Goal: Book appointment/travel/reservation

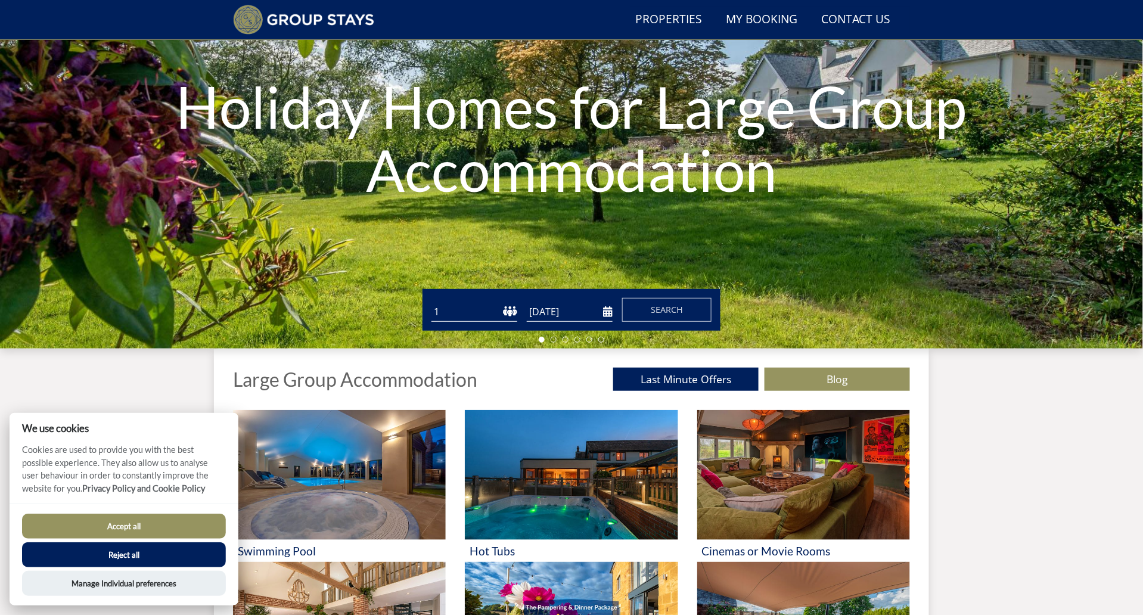
scroll to position [148, 0]
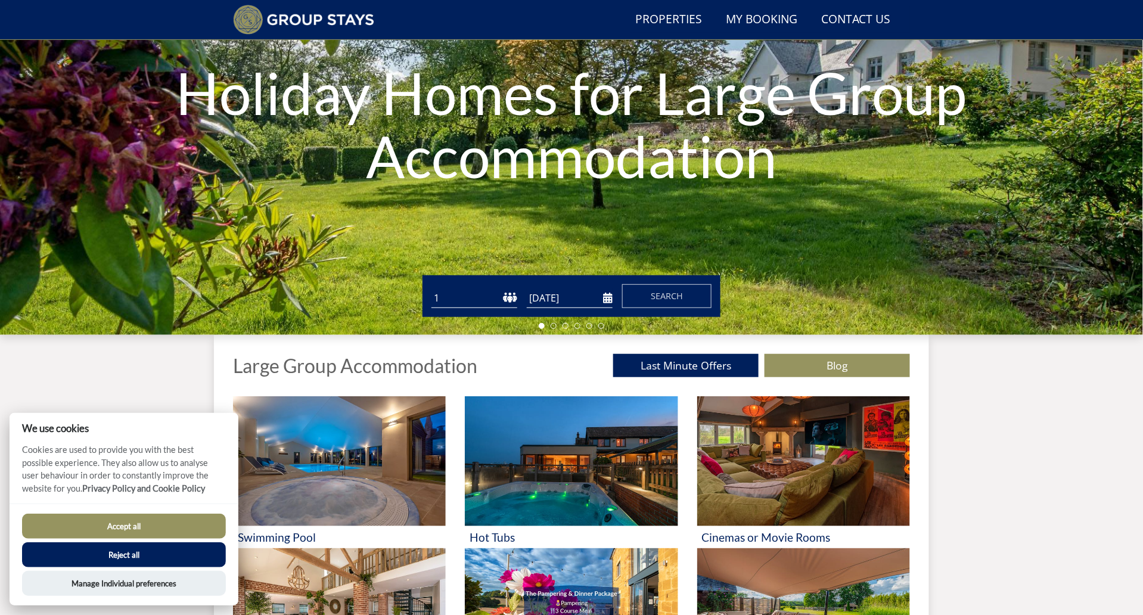
select select "14"
click at [556, 299] on input "[DATE]" at bounding box center [570, 299] width 86 height 20
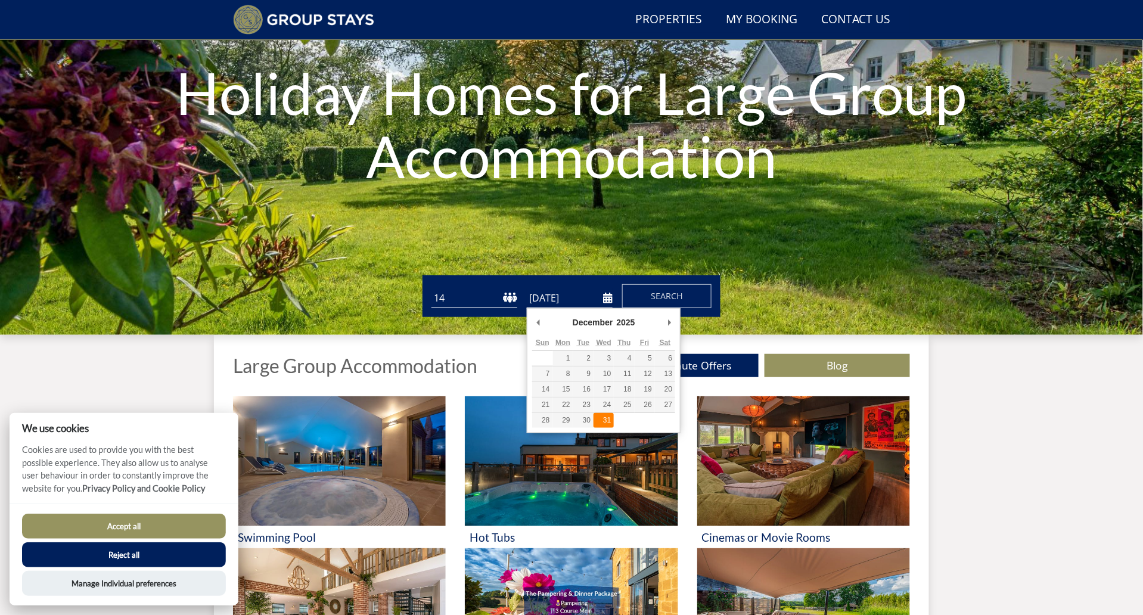
type input "[DATE]"
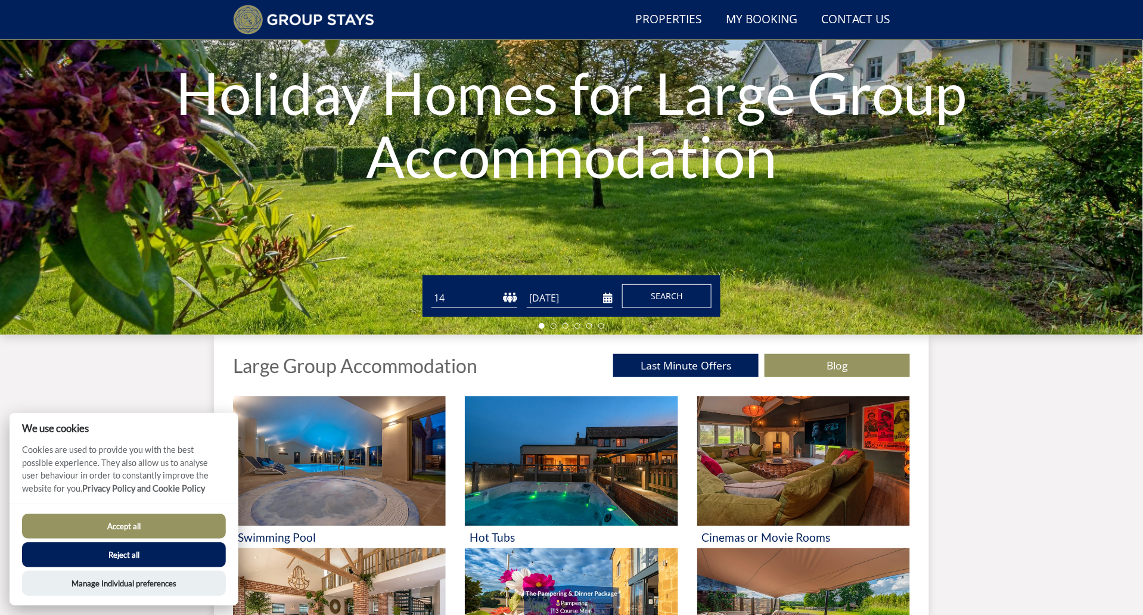
click at [668, 299] on span "Search" at bounding box center [667, 295] width 32 height 11
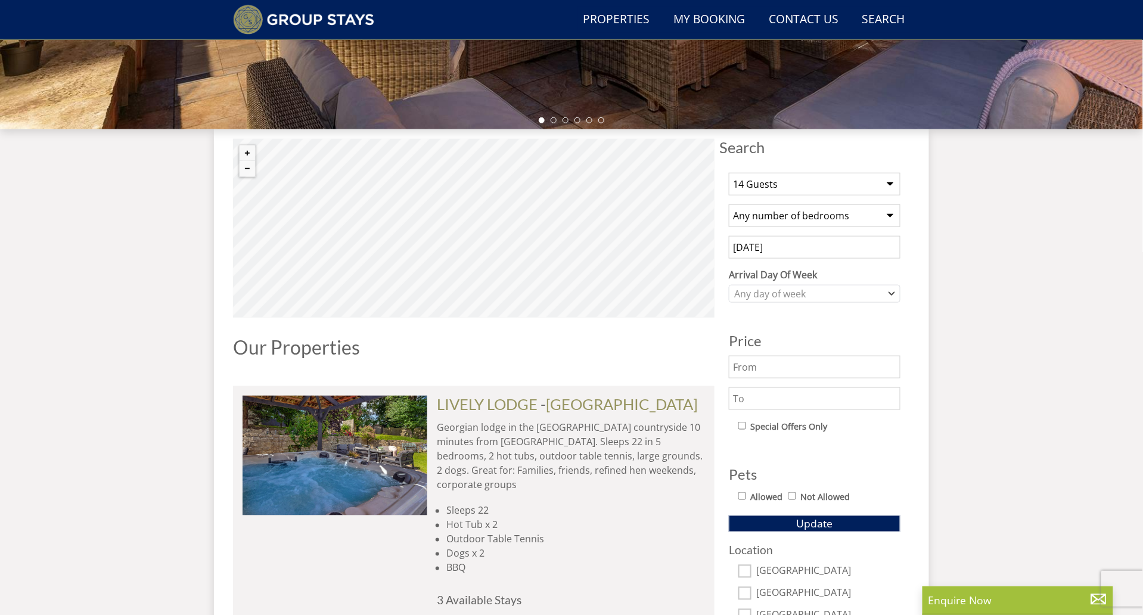
scroll to position [365, 0]
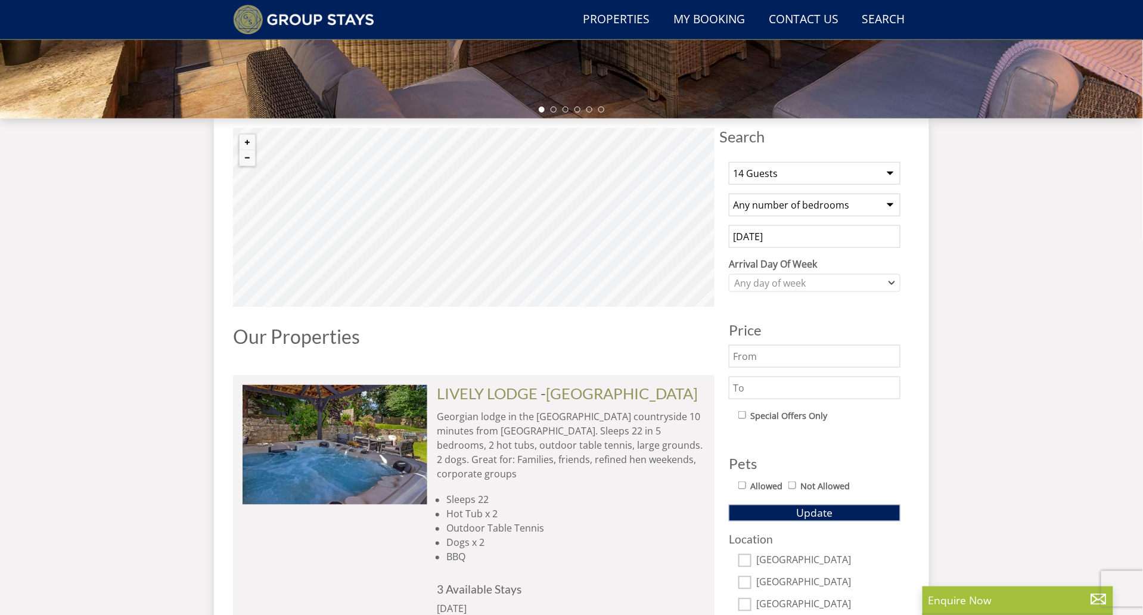
select select "8"
click at [808, 280] on div "Any day of week" at bounding box center [808, 283] width 154 height 13
click at [796, 287] on div "Any day of week" at bounding box center [808, 283] width 154 height 13
click at [793, 290] on div "Any day of week" at bounding box center [808, 283] width 154 height 13
click at [795, 289] on div "Any day of week" at bounding box center [808, 283] width 154 height 13
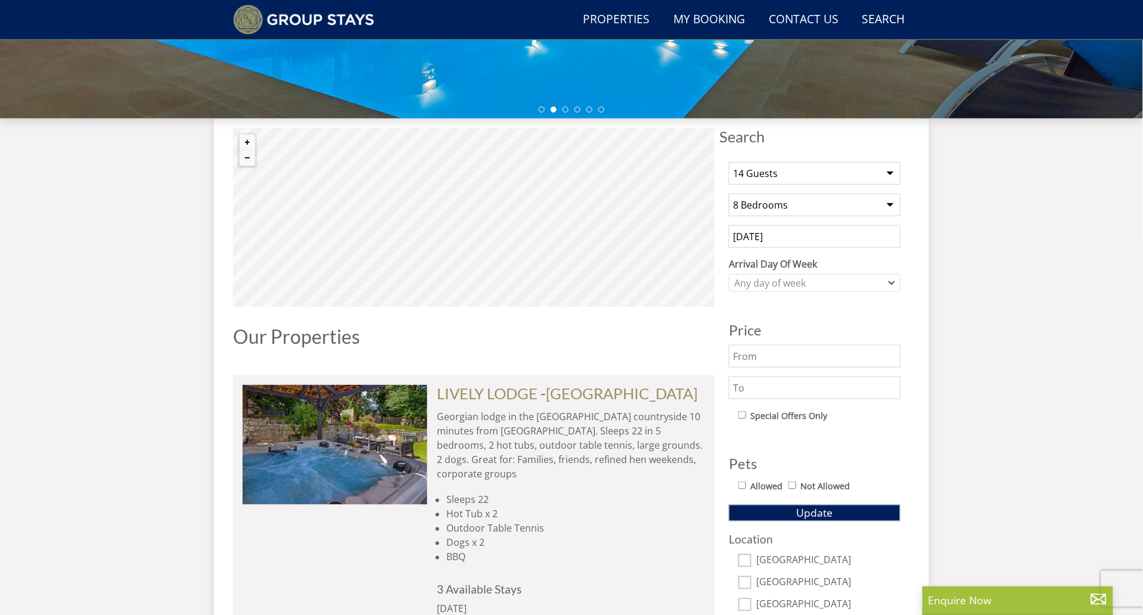
click at [842, 241] on input "[DATE]" at bounding box center [815, 236] width 172 height 23
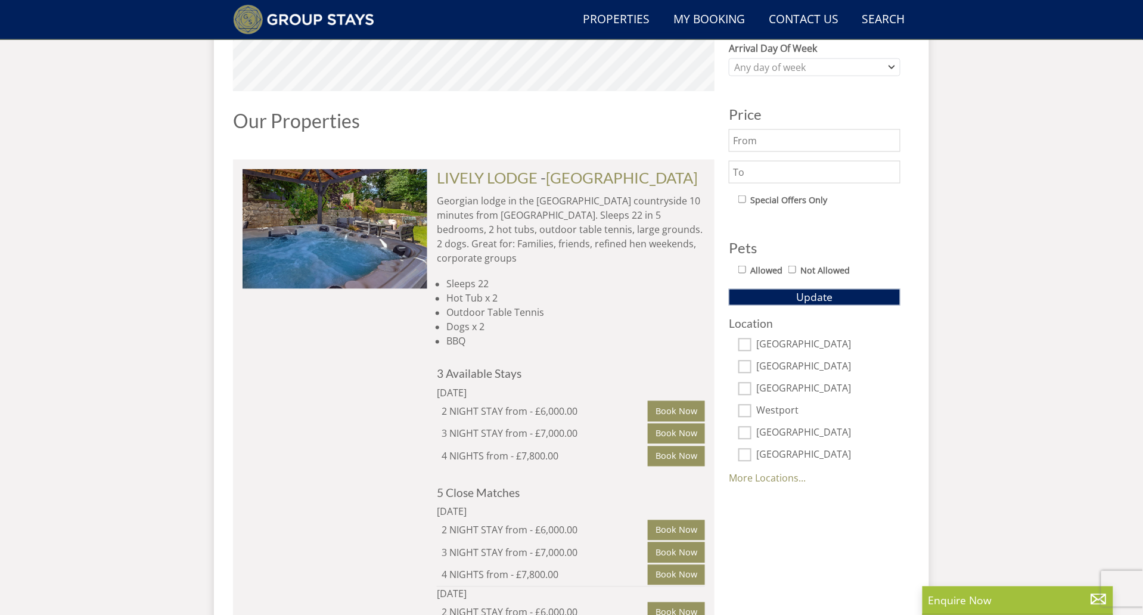
scroll to position [587, 0]
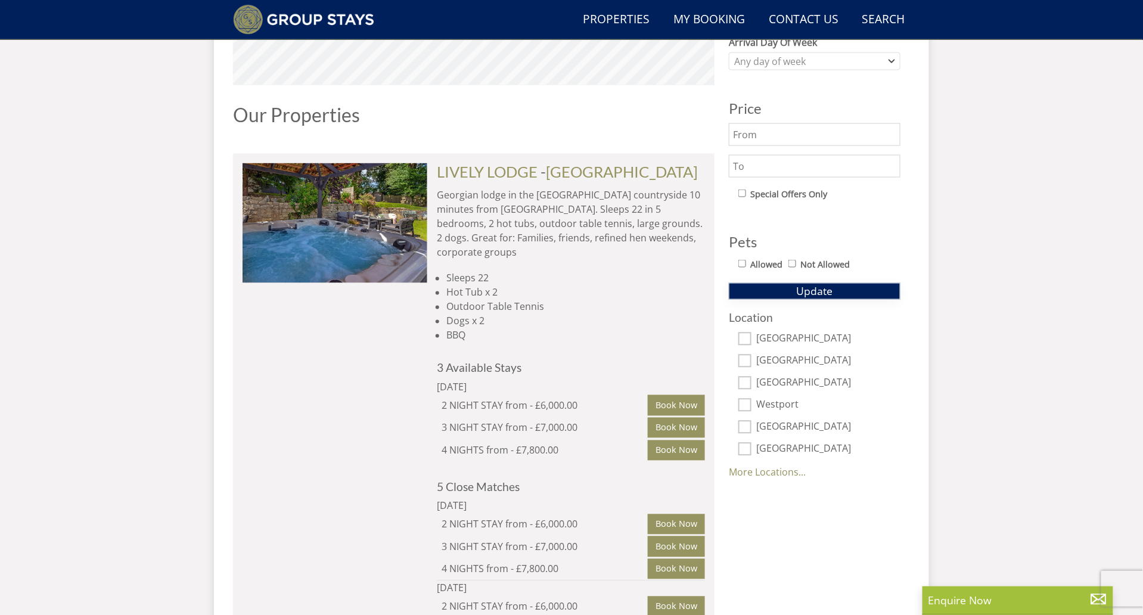
click at [802, 290] on span "Update" at bounding box center [815, 291] width 36 height 14
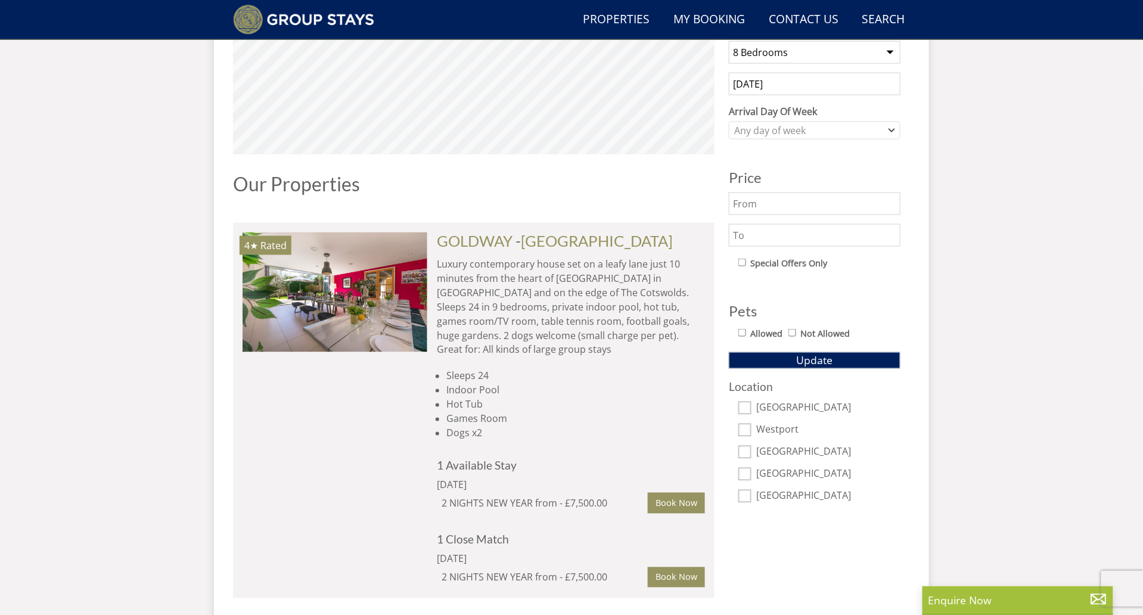
scroll to position [520, 0]
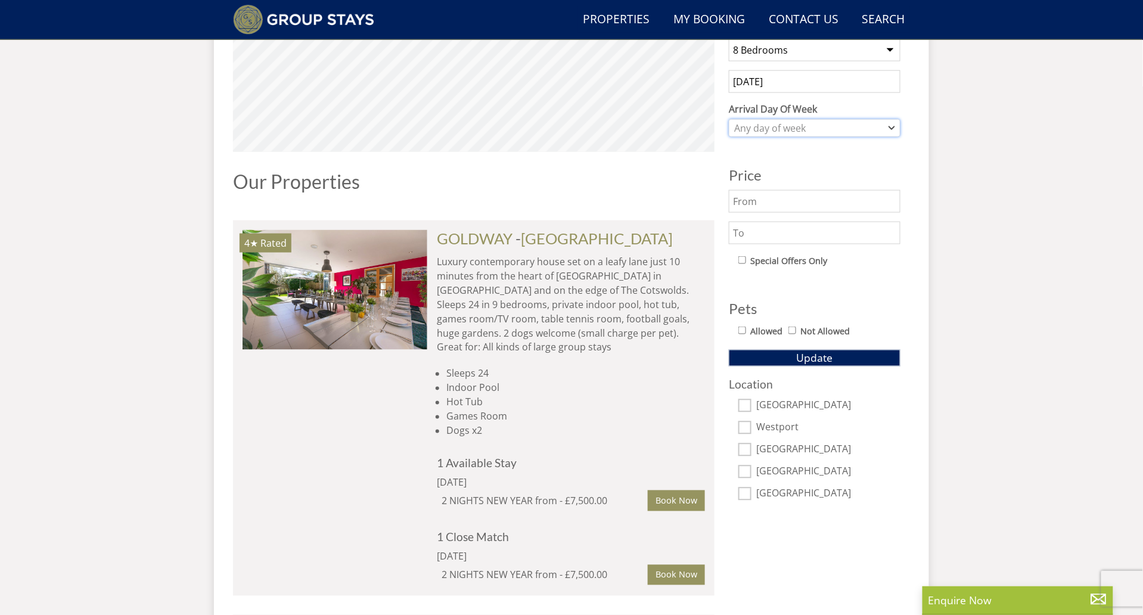
click at [800, 132] on div "Any day of week" at bounding box center [808, 128] width 154 height 13
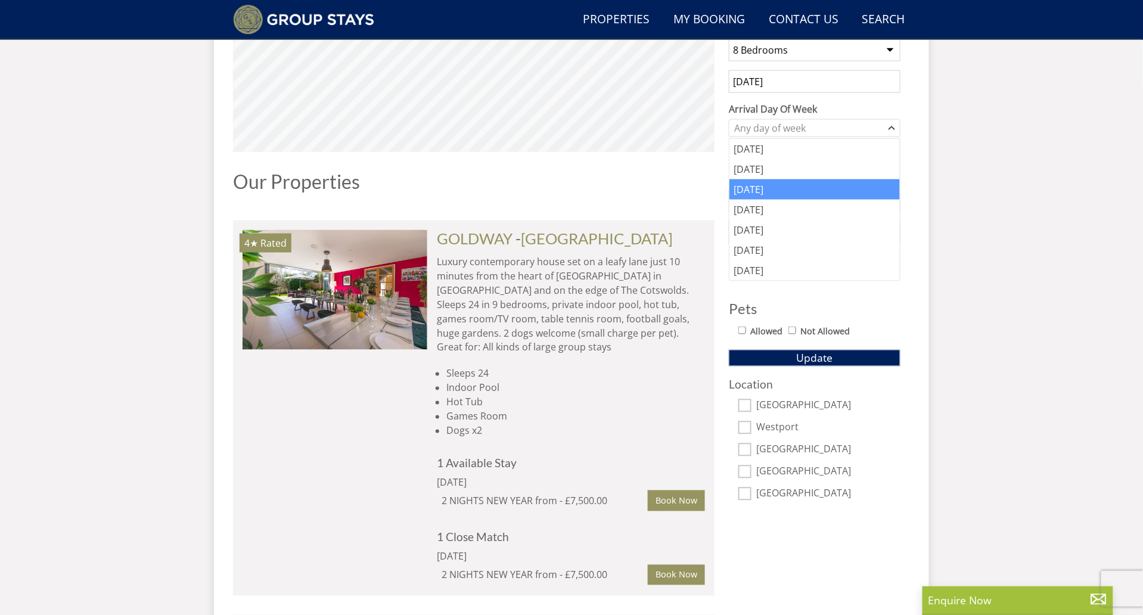
click at [770, 187] on div "[DATE]" at bounding box center [815, 189] width 170 height 20
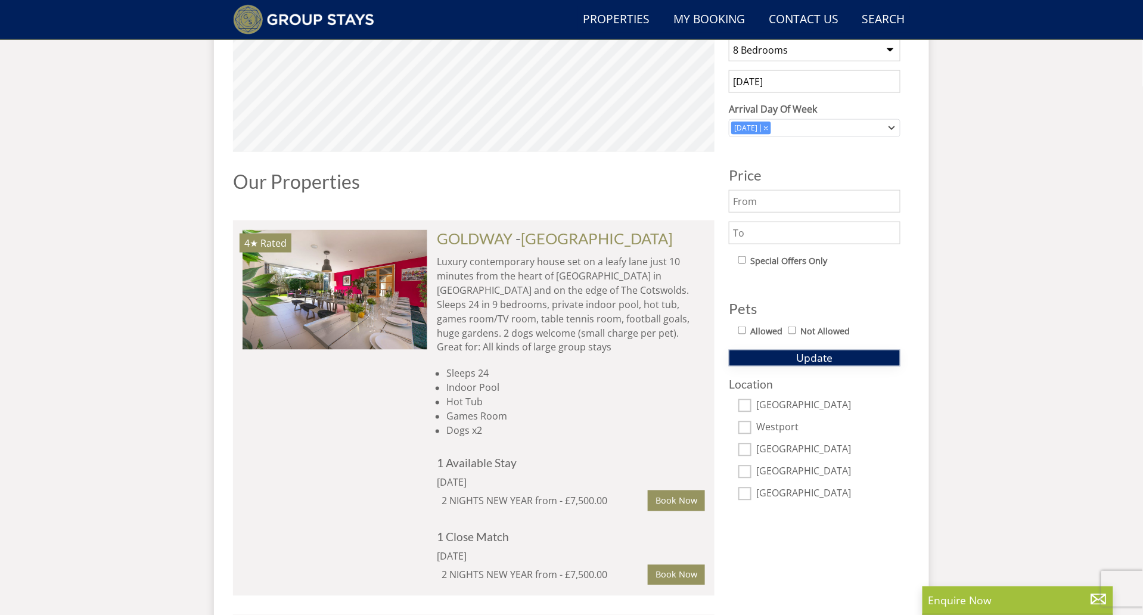
click at [818, 358] on span "Update" at bounding box center [815, 358] width 36 height 14
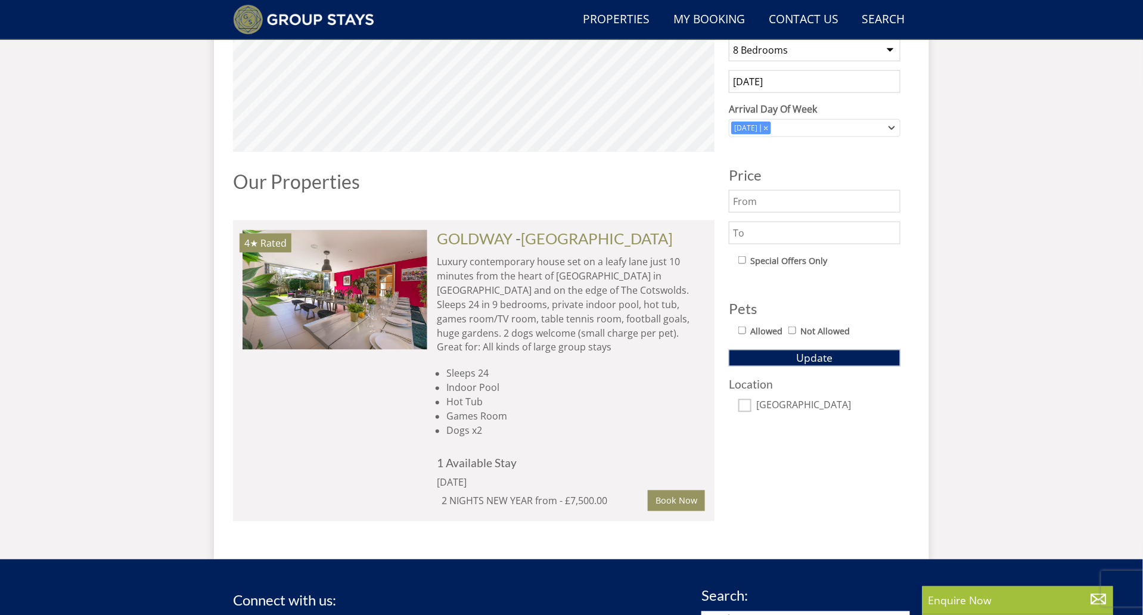
click at [965, 354] on div "Search Menu Properties My Booking Contact Us [PHONE_NUMBER] Search Check Availa…" at bounding box center [571, 32] width 1143 height 1053
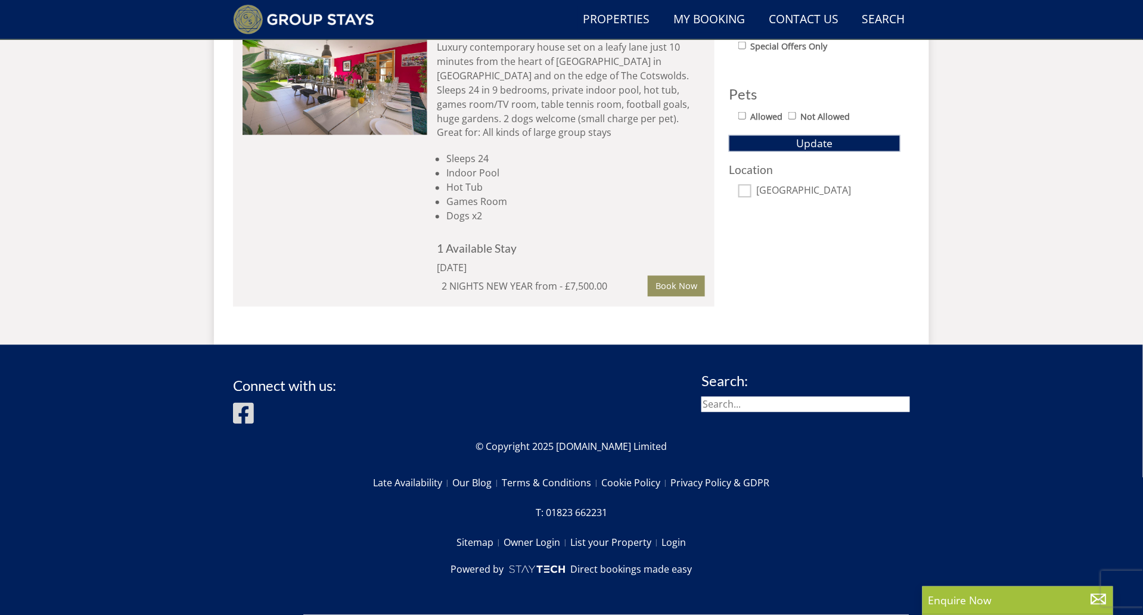
scroll to position [733, 0]
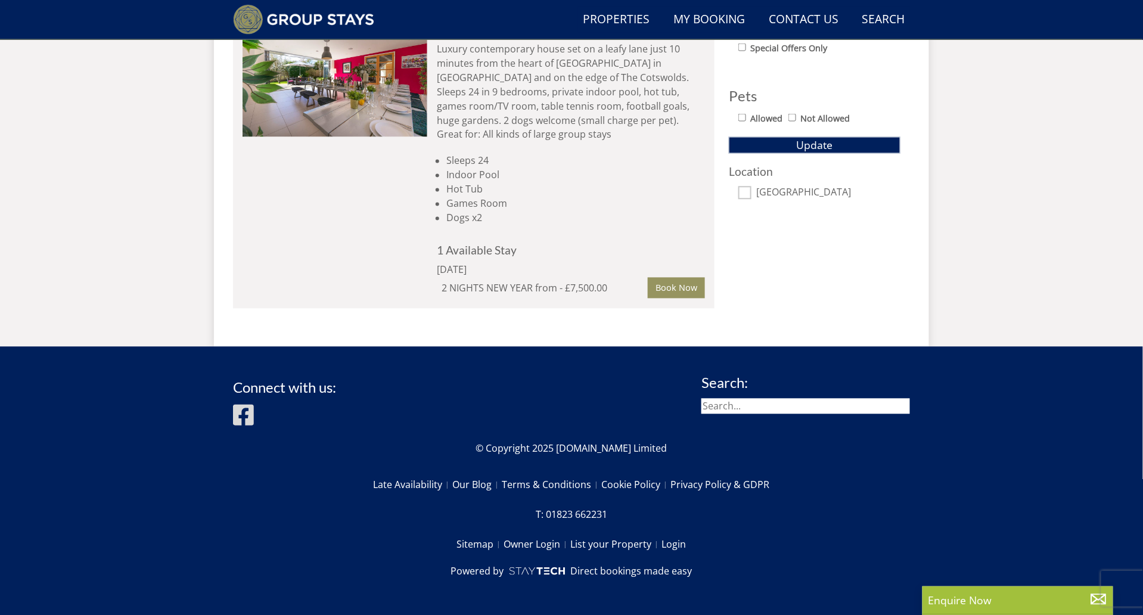
click at [385, 259] on div "4★ Rated GOLDWAY Check Availability More Info" at bounding box center [335, 158] width 185 height 282
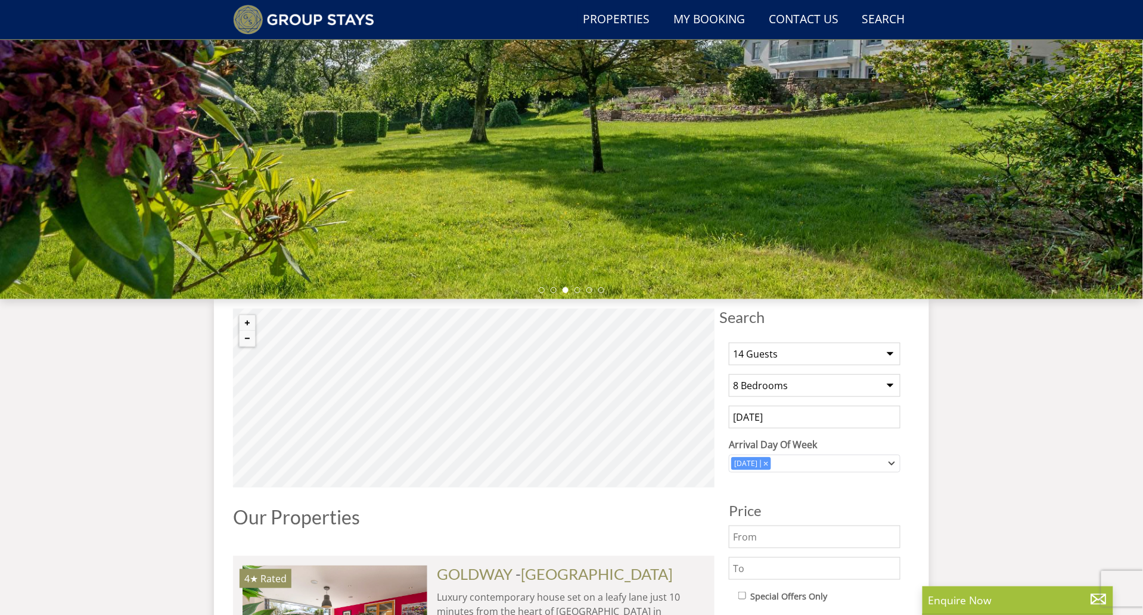
scroll to position [182, 0]
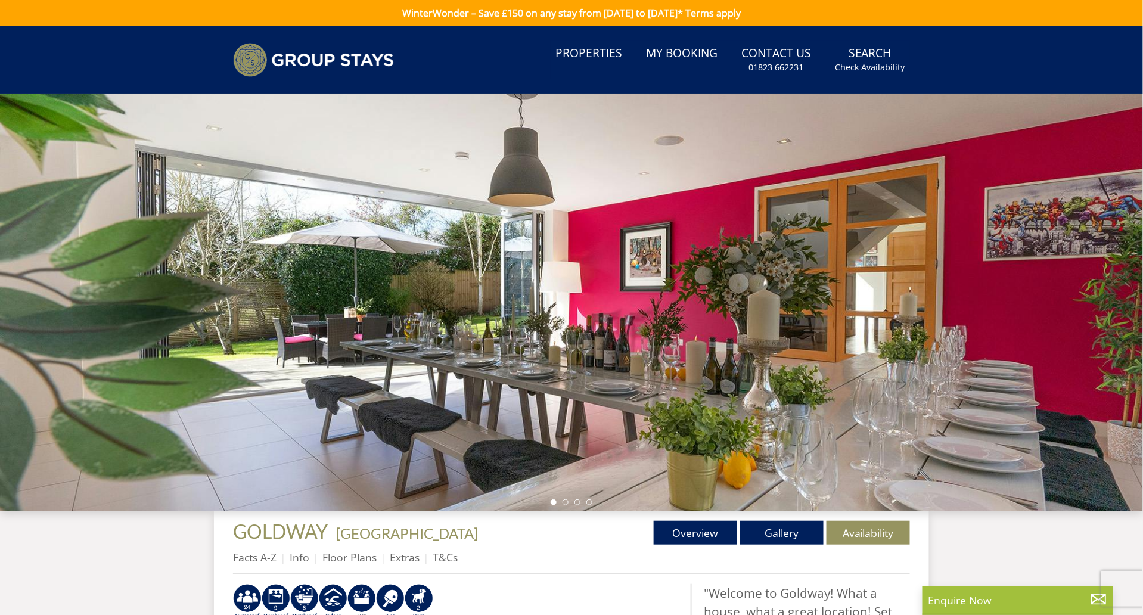
click at [901, 294] on div at bounding box center [571, 302] width 1143 height 417
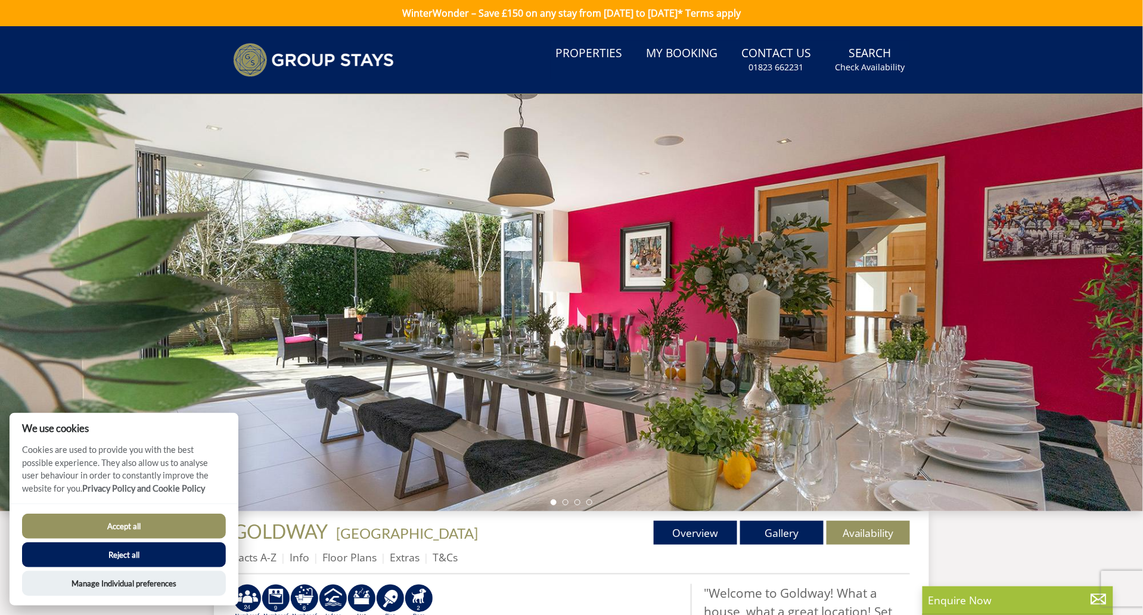
click at [1049, 282] on div at bounding box center [571, 302] width 1143 height 417
click at [568, 501] on li at bounding box center [566, 503] width 6 height 6
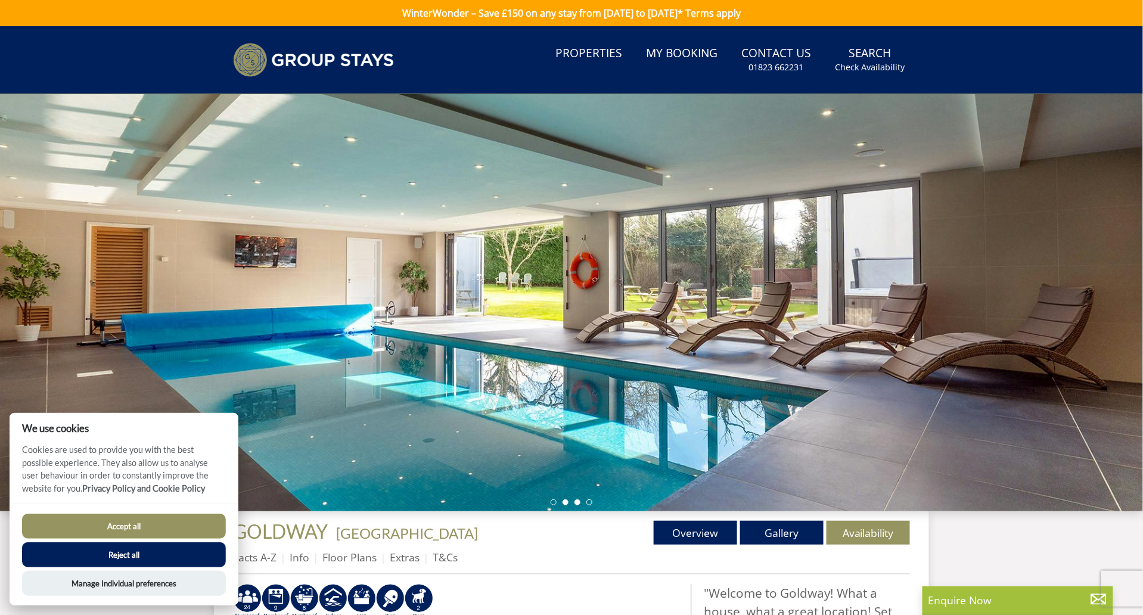
click at [577, 506] on li at bounding box center [578, 503] width 6 height 6
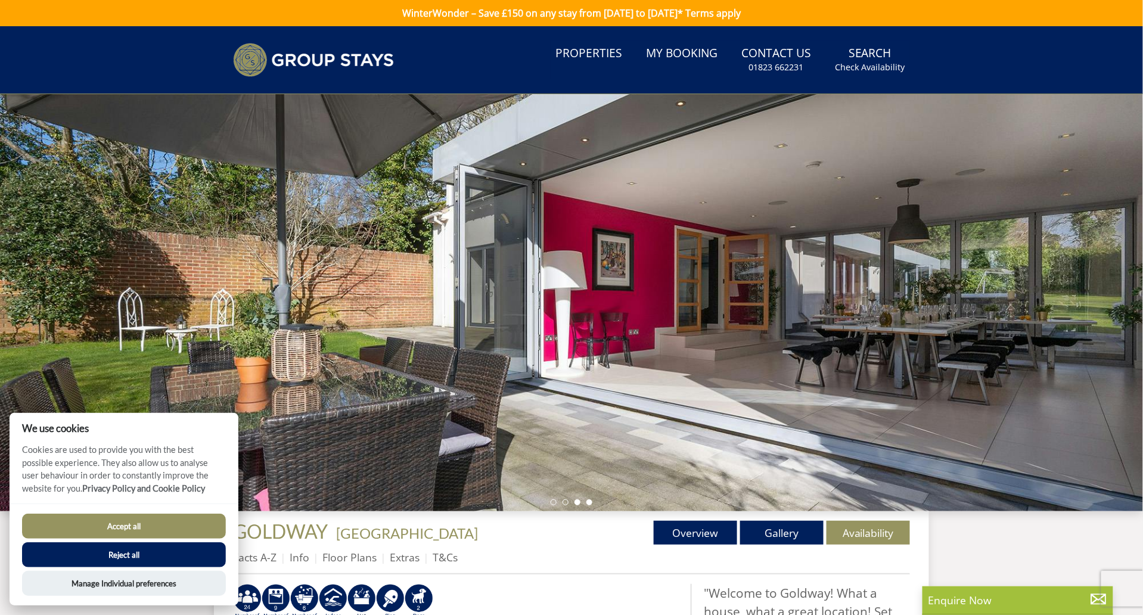
click at [590, 504] on li at bounding box center [590, 503] width 6 height 6
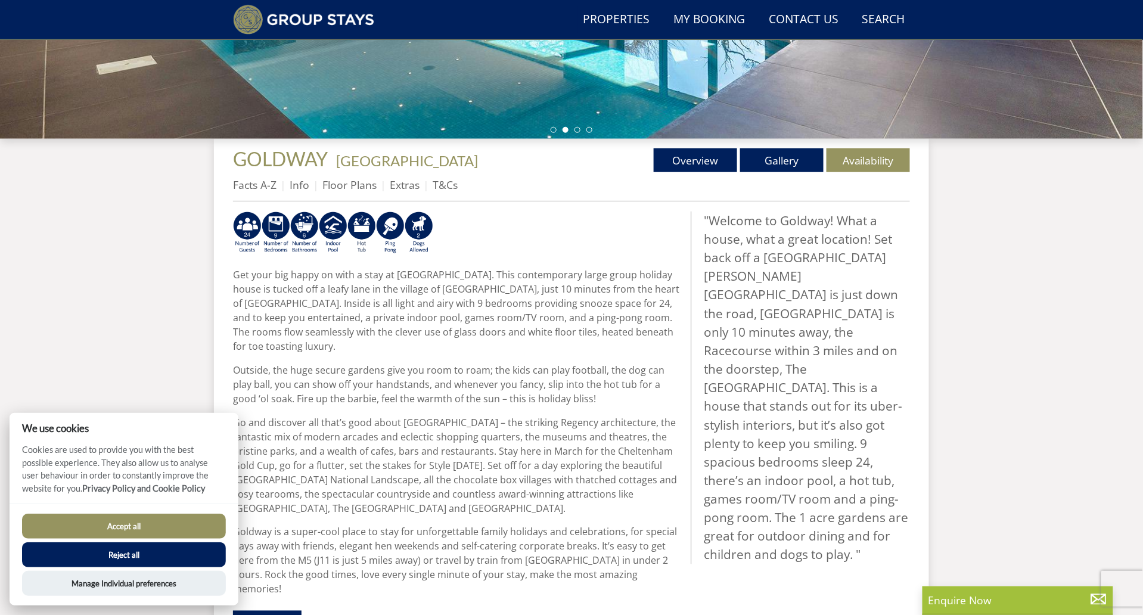
scroll to position [339, 0]
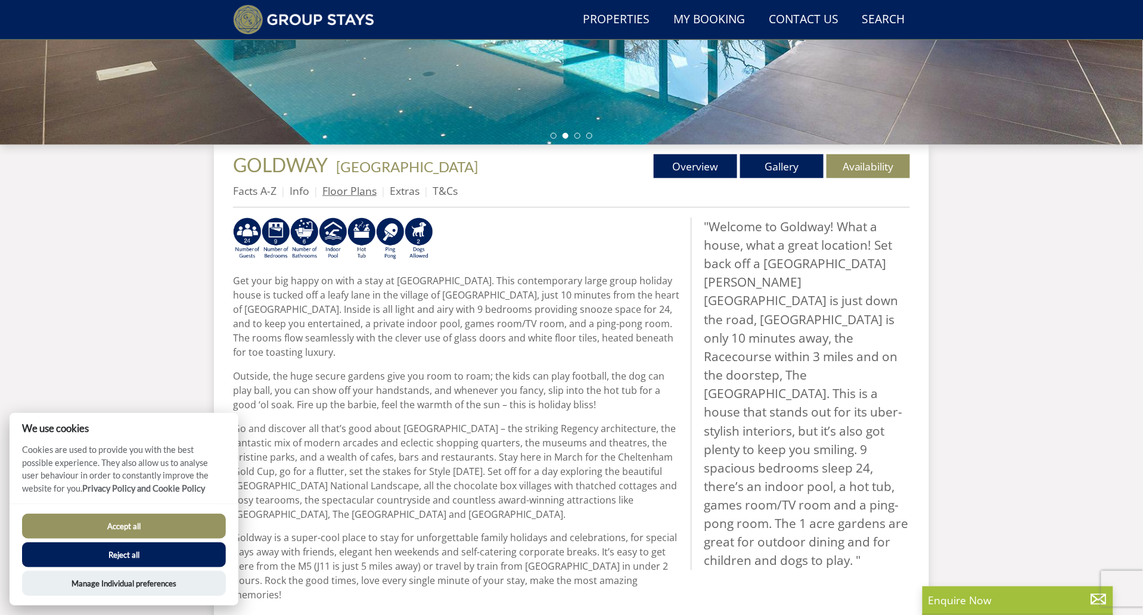
click at [349, 194] on link "Floor Plans" at bounding box center [350, 191] width 54 height 14
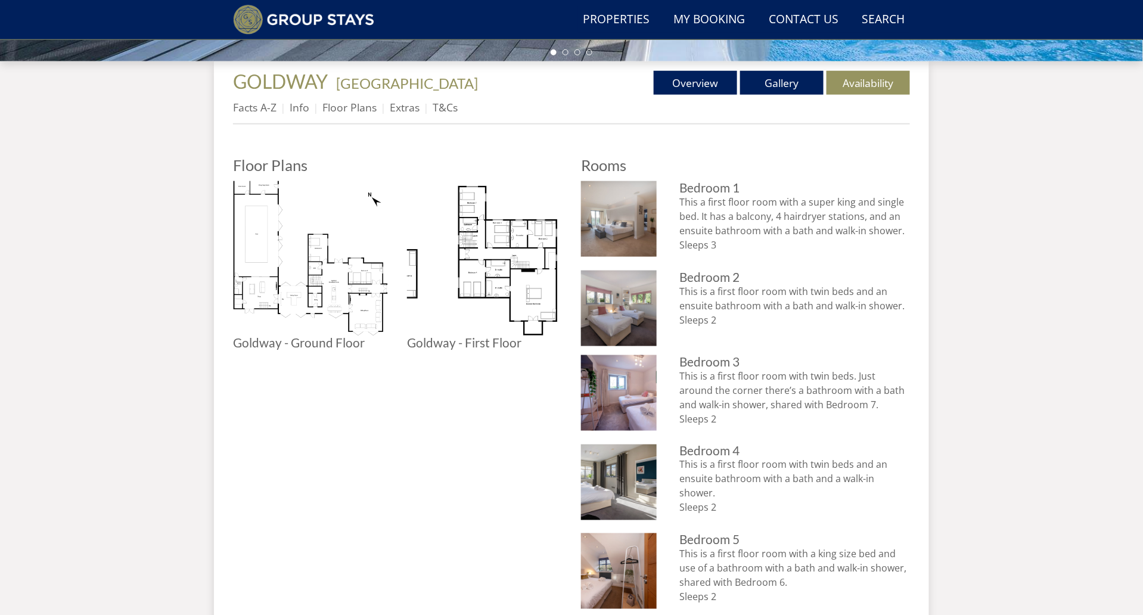
scroll to position [424, 0]
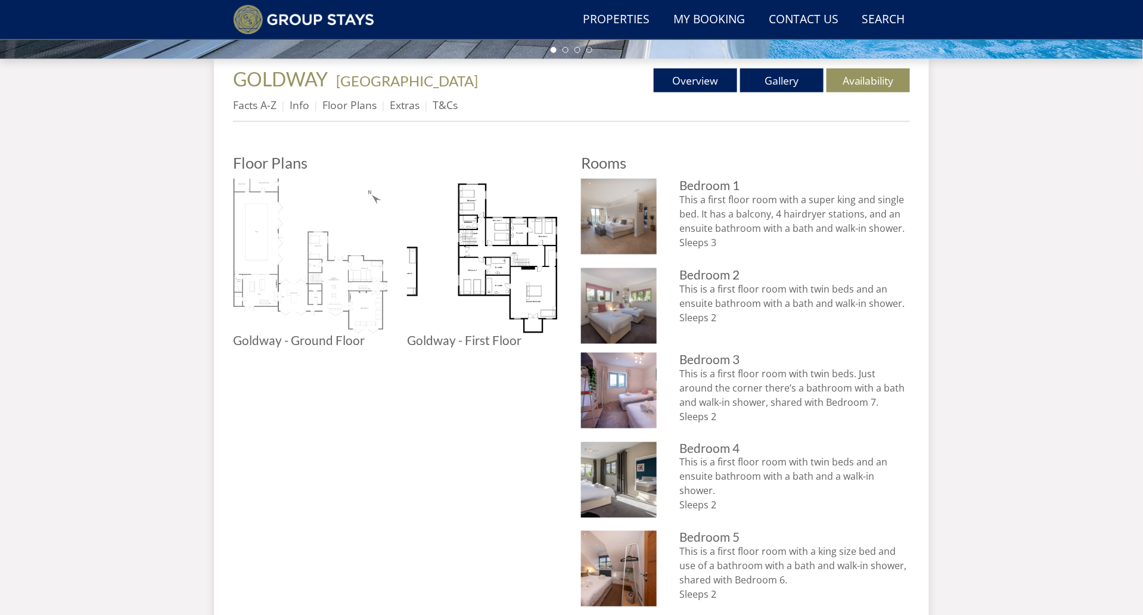
click at [332, 292] on img at bounding box center [310, 256] width 155 height 155
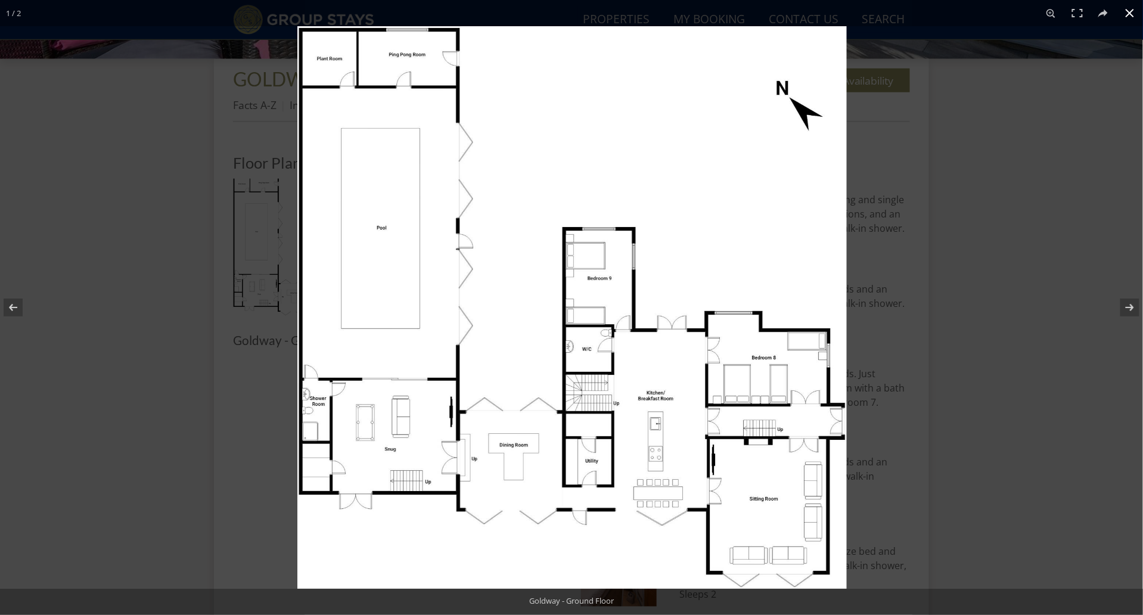
click at [987, 260] on div at bounding box center [868, 333] width 1143 height 615
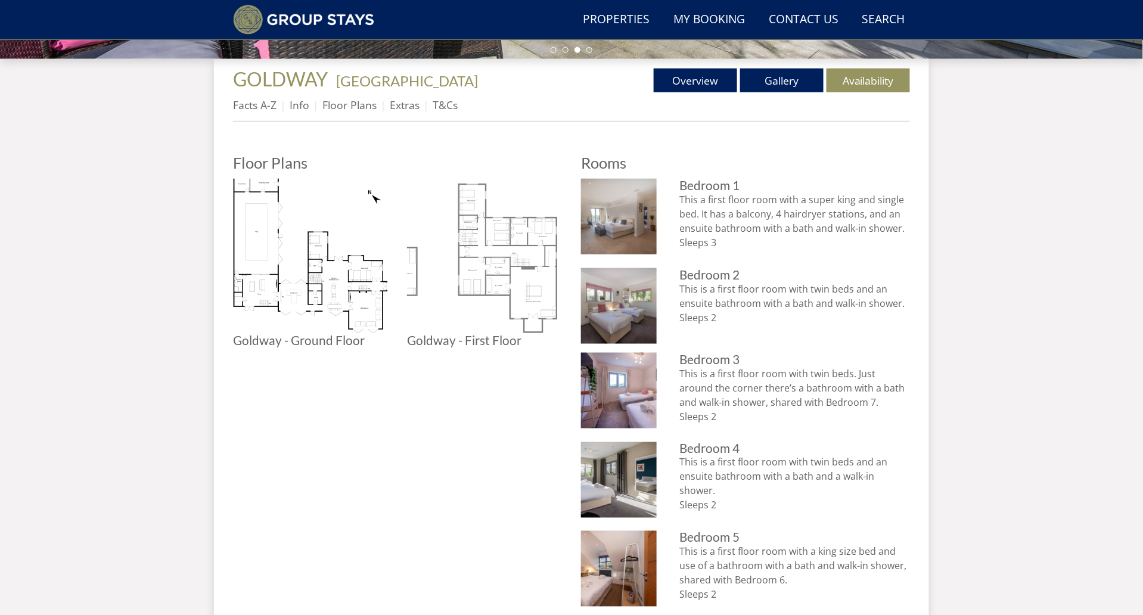
click at [479, 270] on img at bounding box center [484, 256] width 155 height 155
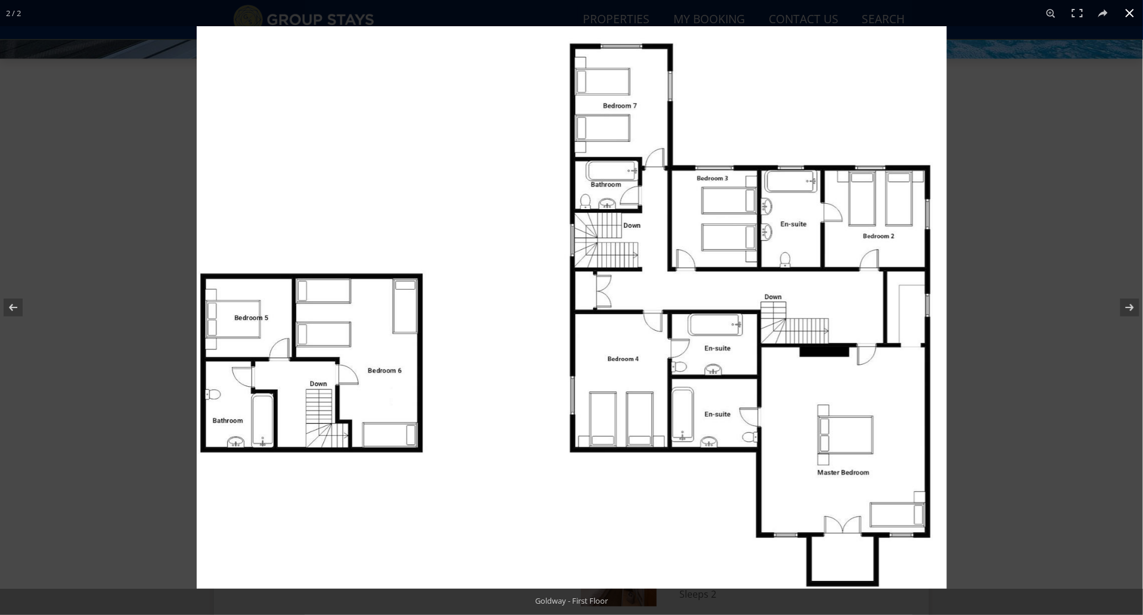
click at [1071, 149] on div at bounding box center [768, 333] width 1143 height 615
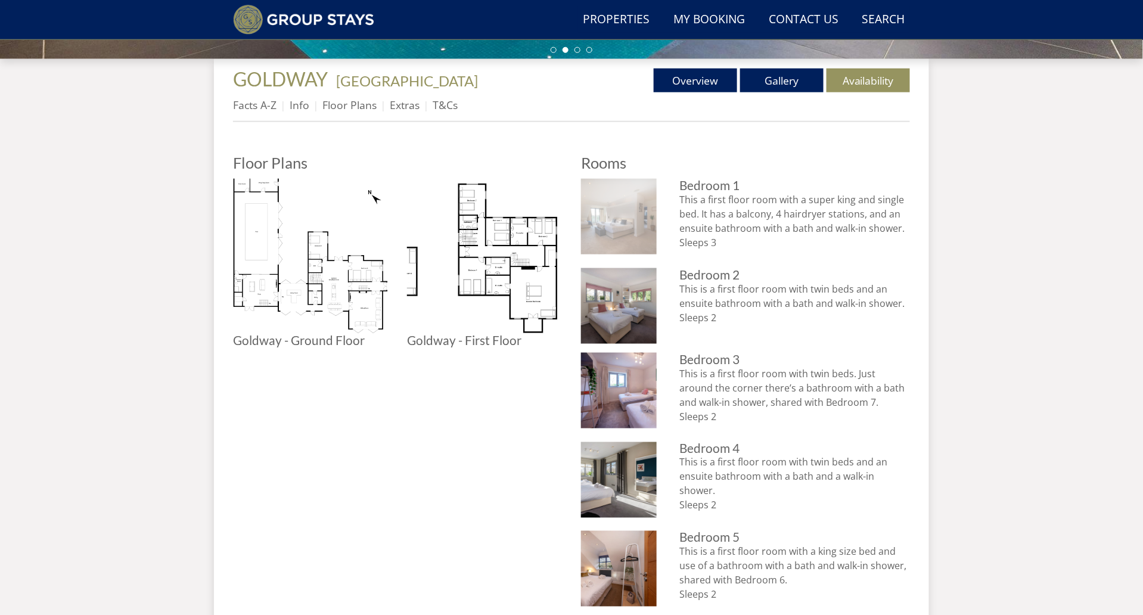
click at [625, 213] on img at bounding box center [619, 217] width 76 height 76
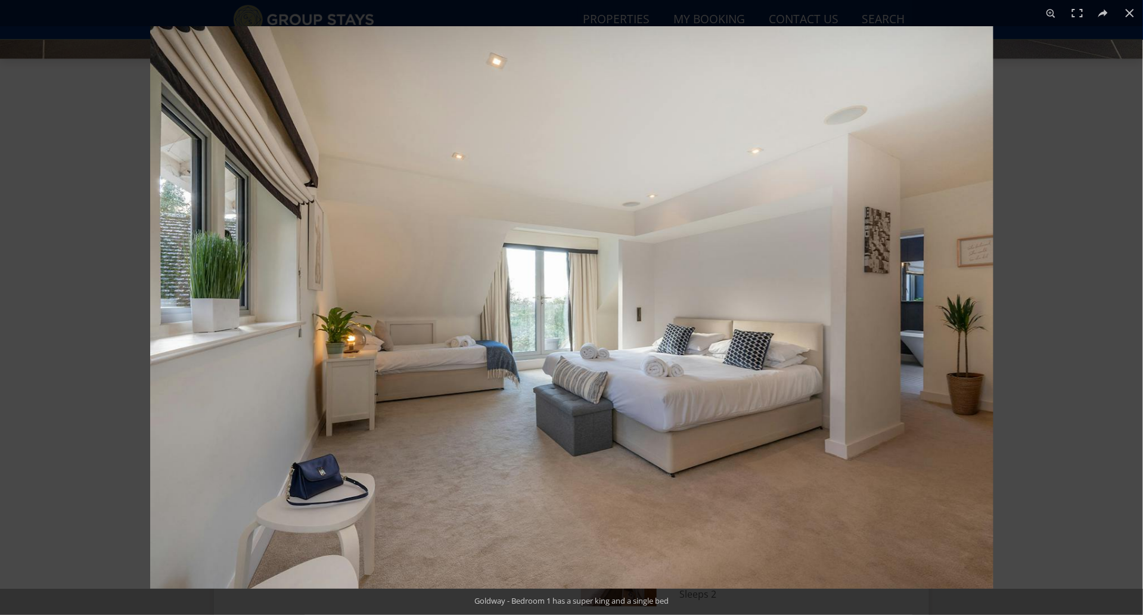
click at [743, 352] on img at bounding box center [572, 307] width 844 height 563
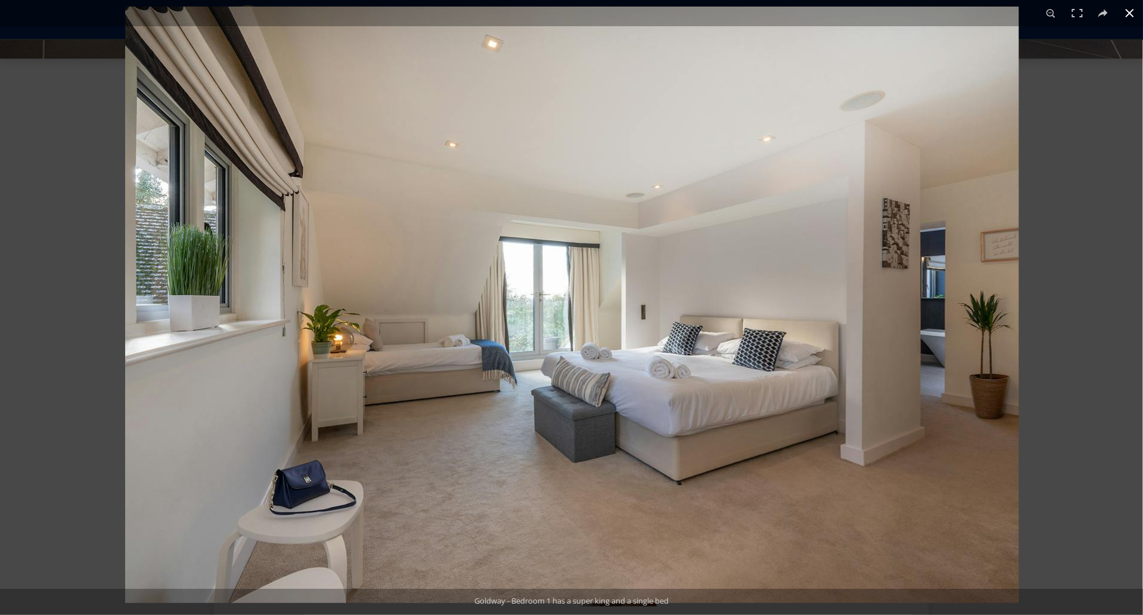
click at [1064, 249] on div at bounding box center [696, 314] width 1143 height 615
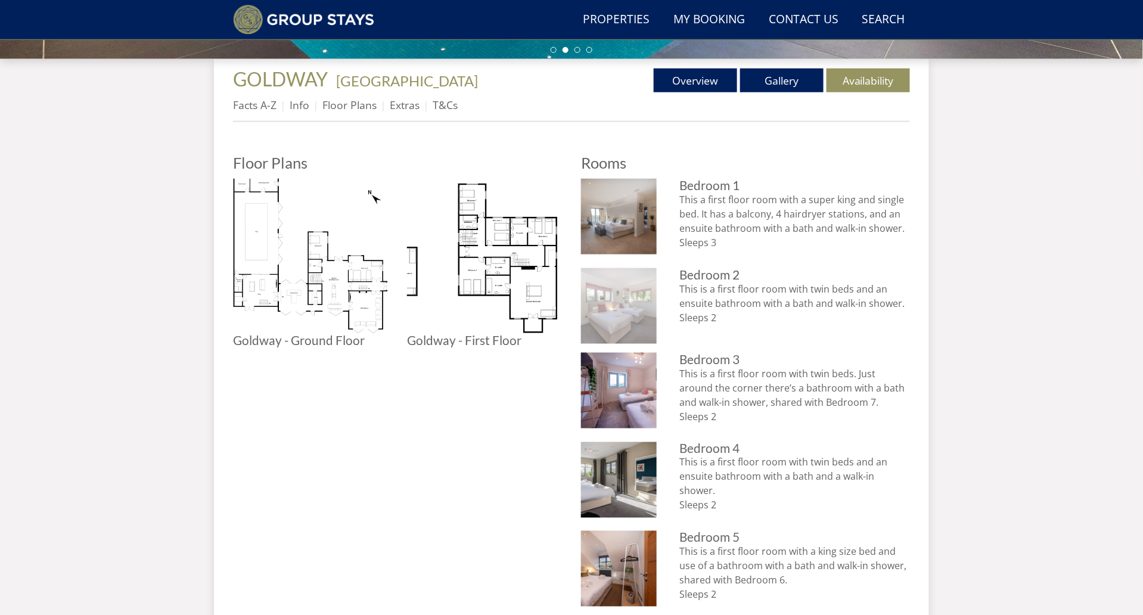
click at [618, 314] on img at bounding box center [619, 306] width 76 height 76
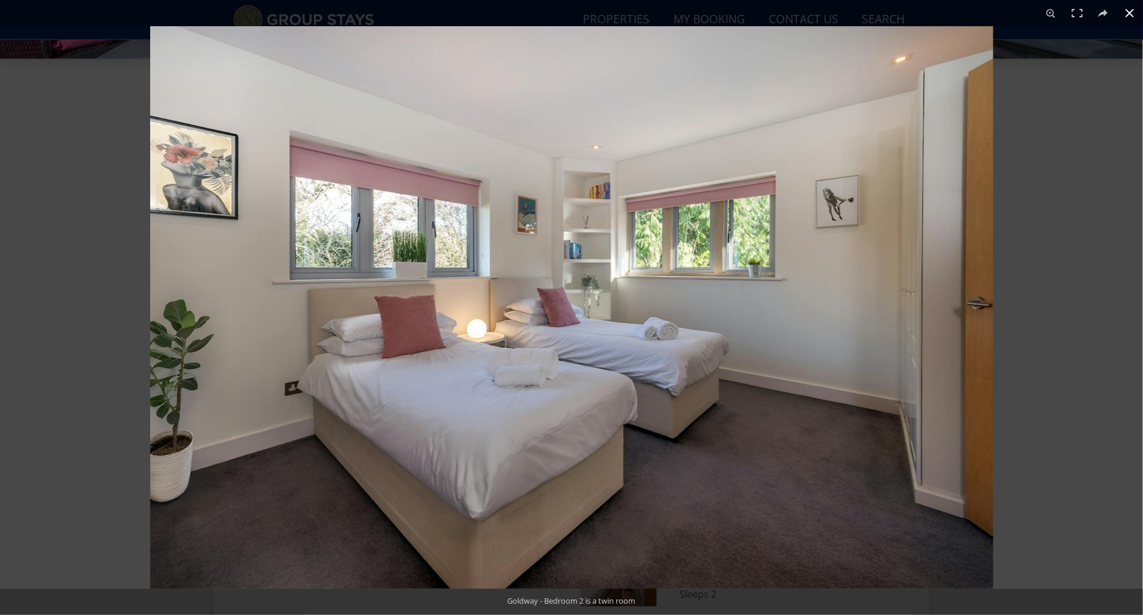
click at [1072, 260] on div at bounding box center [721, 333] width 1143 height 615
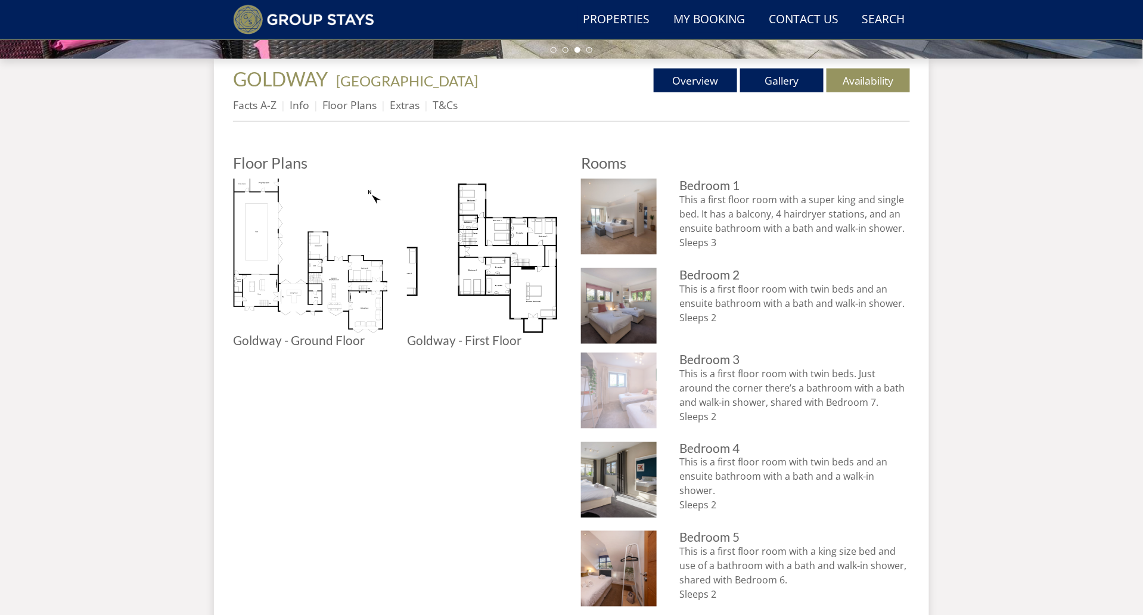
click at [644, 387] on img at bounding box center [619, 391] width 76 height 76
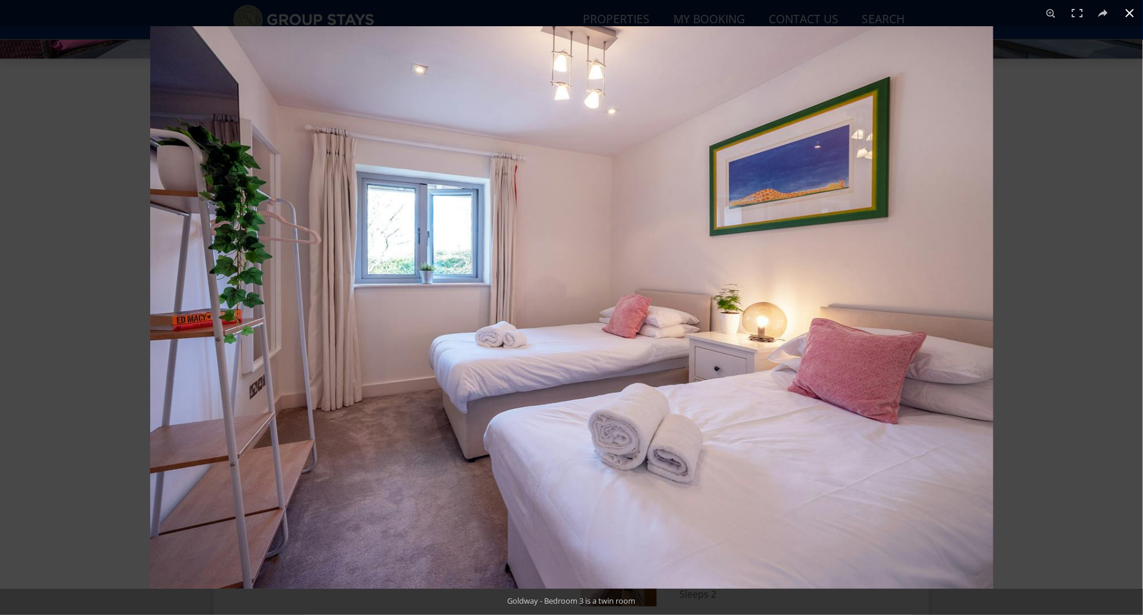
click at [1081, 265] on div at bounding box center [721, 333] width 1143 height 615
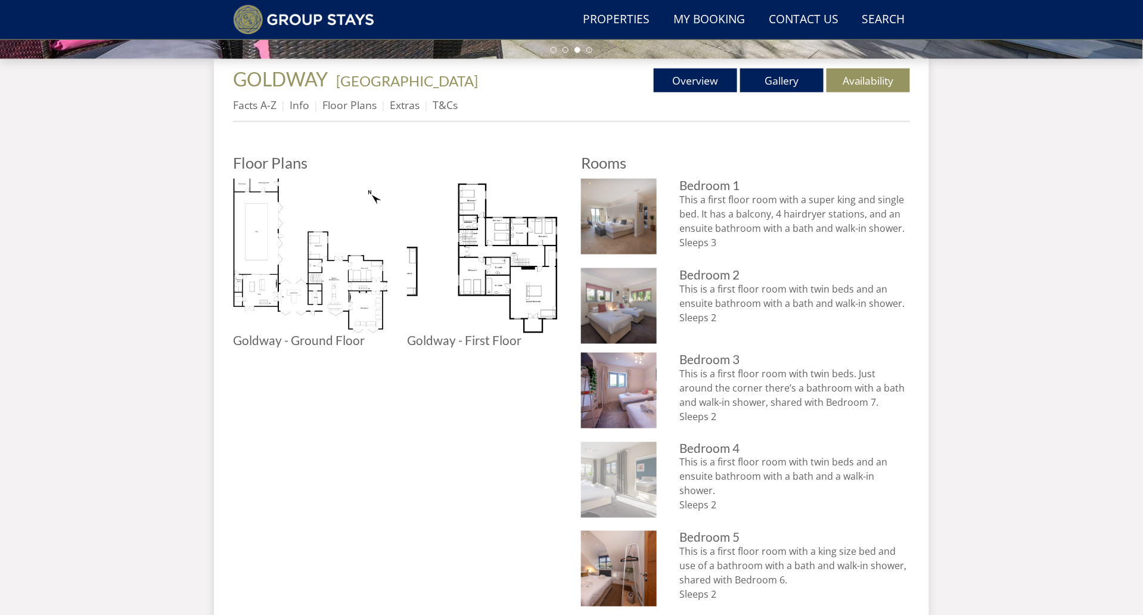
click at [618, 470] on img at bounding box center [619, 480] width 76 height 76
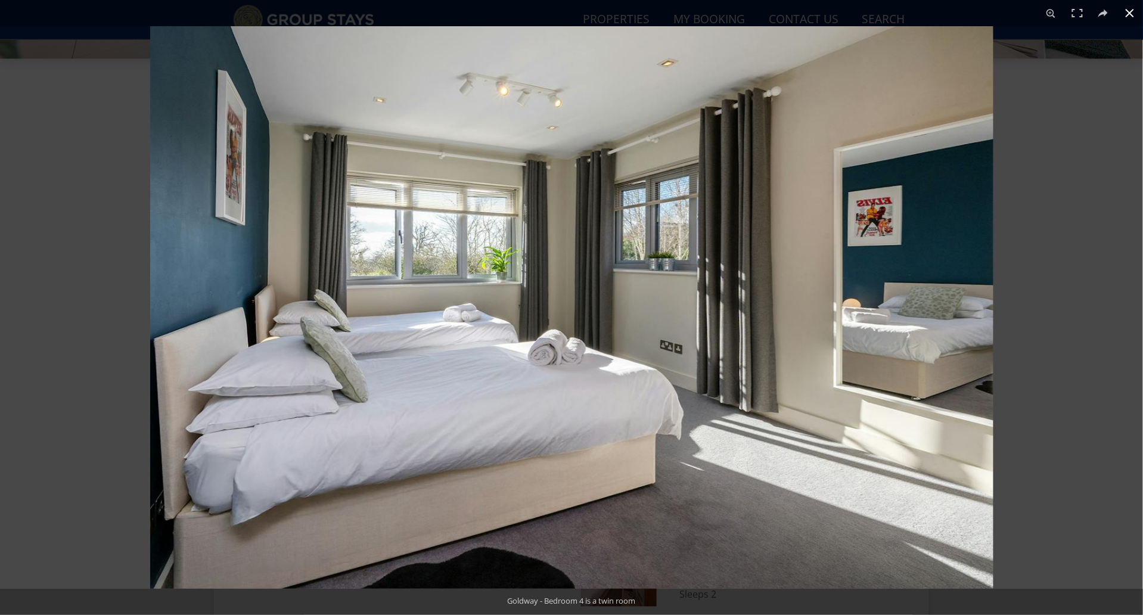
click at [1052, 274] on div at bounding box center [721, 333] width 1143 height 615
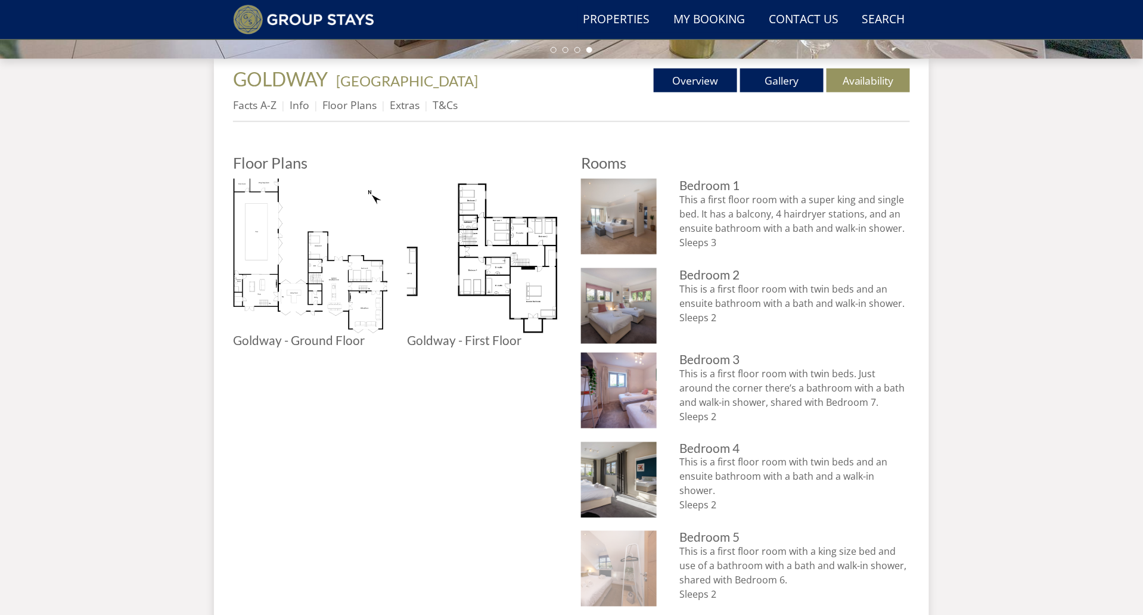
click at [640, 551] on img at bounding box center [619, 569] width 76 height 76
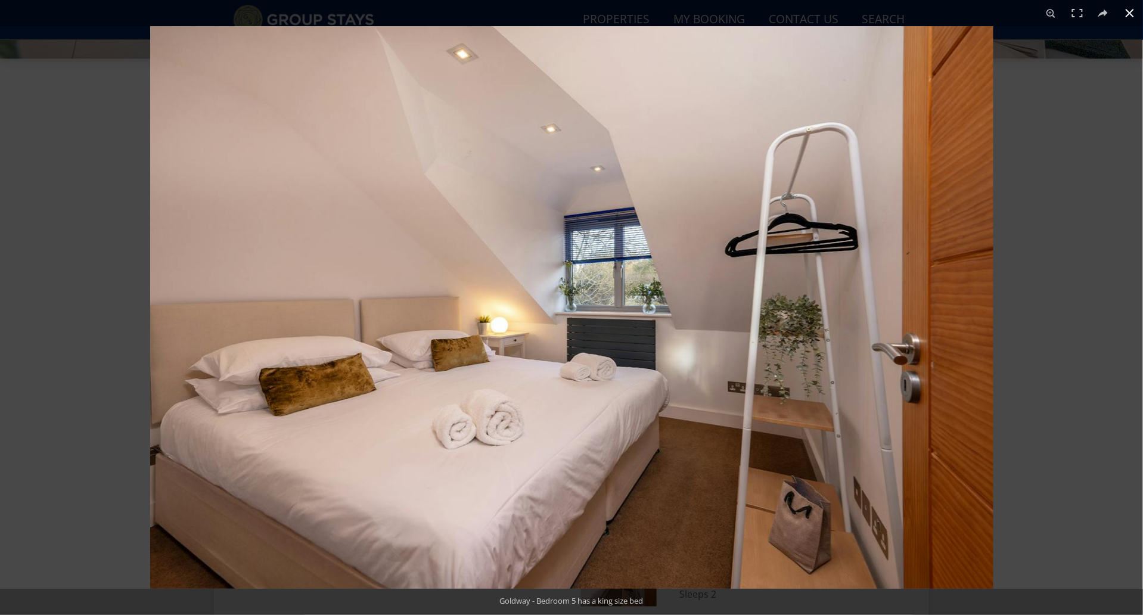
click at [1045, 268] on div at bounding box center [721, 333] width 1143 height 615
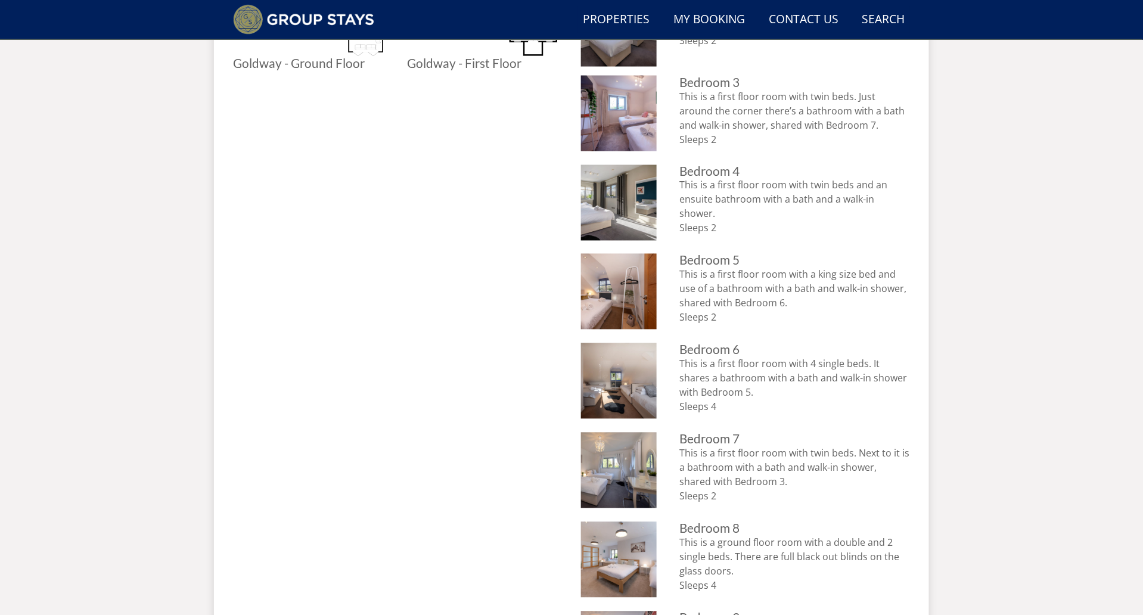
scroll to position [709, 0]
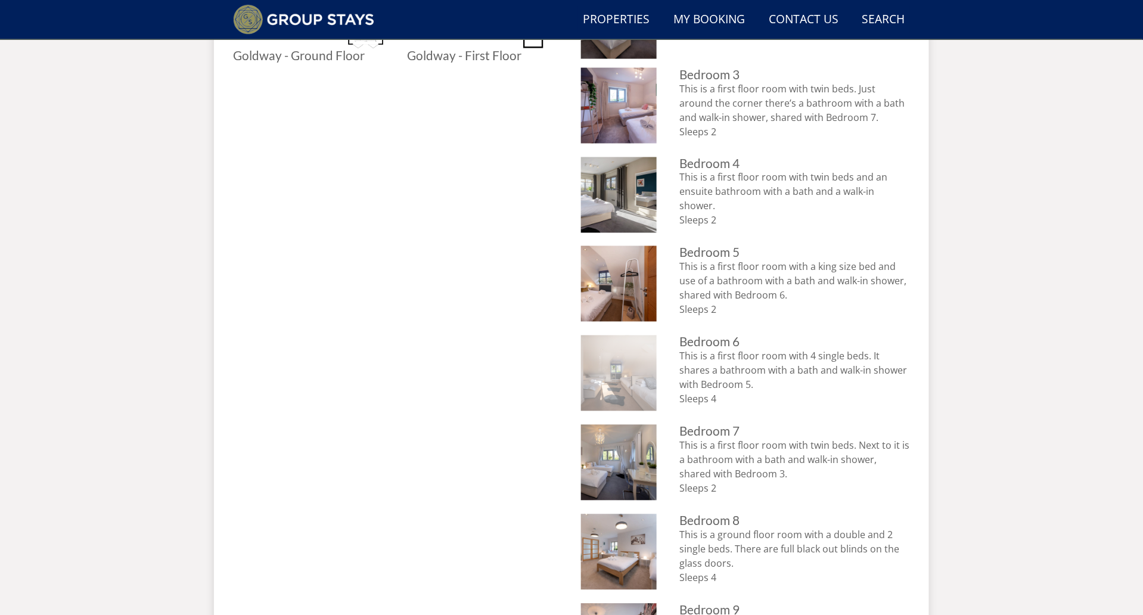
click at [597, 375] on img at bounding box center [619, 374] width 76 height 76
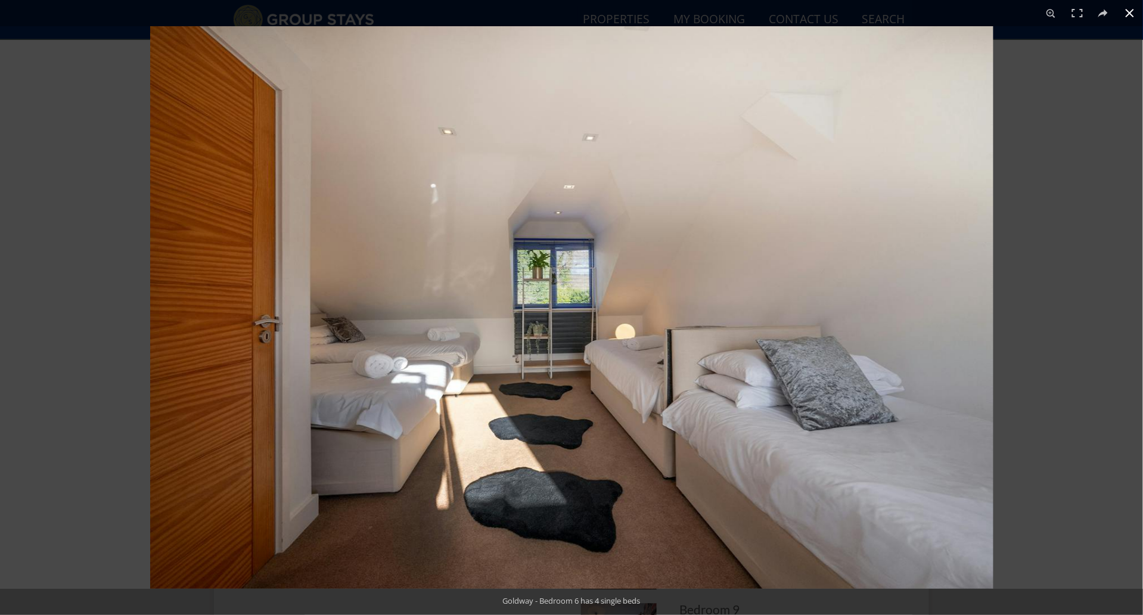
click at [1089, 206] on div at bounding box center [721, 333] width 1143 height 615
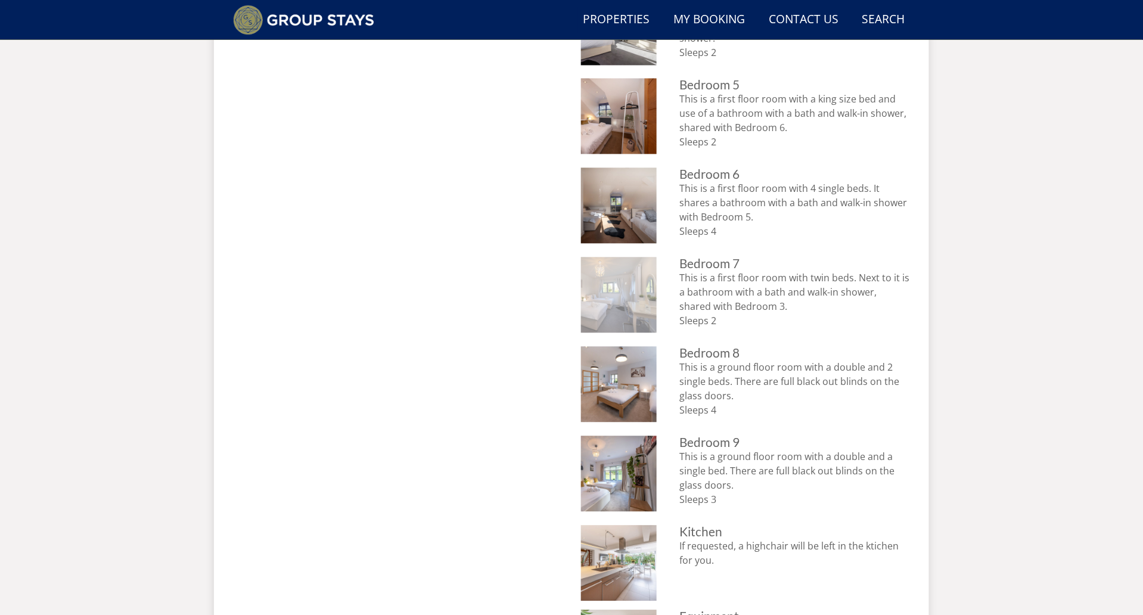
scroll to position [883, 0]
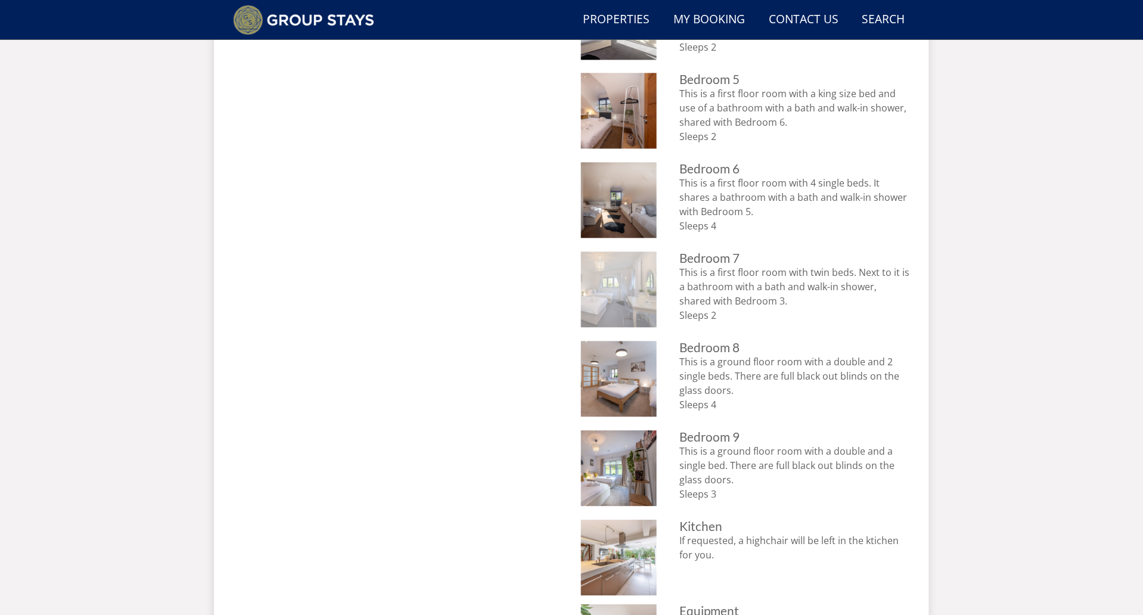
click at [612, 295] on img at bounding box center [619, 290] width 76 height 76
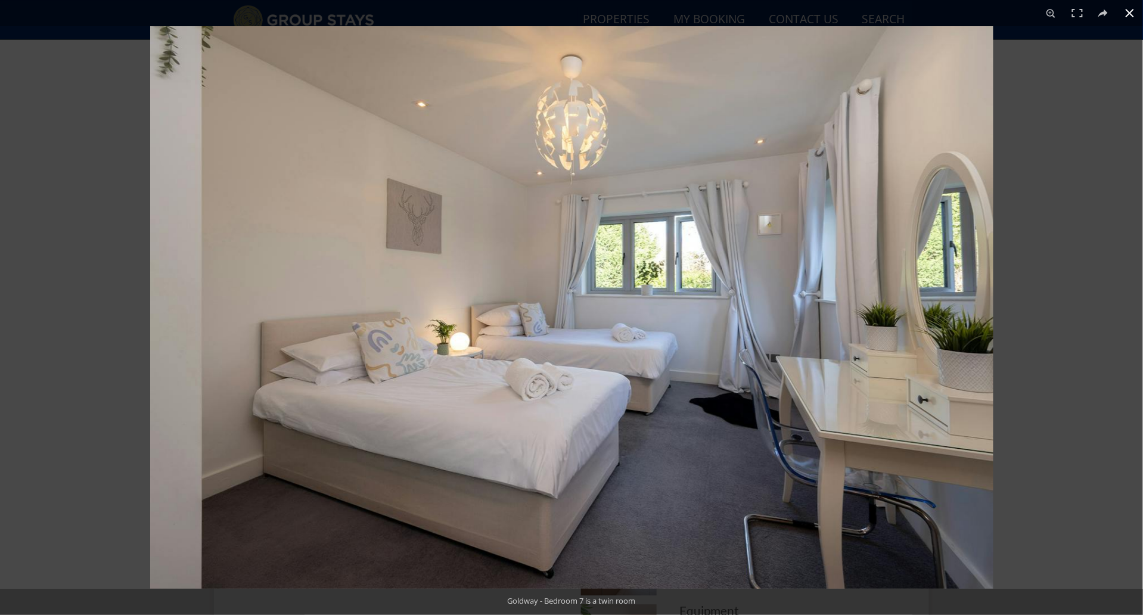
click at [1066, 284] on div at bounding box center [721, 333] width 1143 height 615
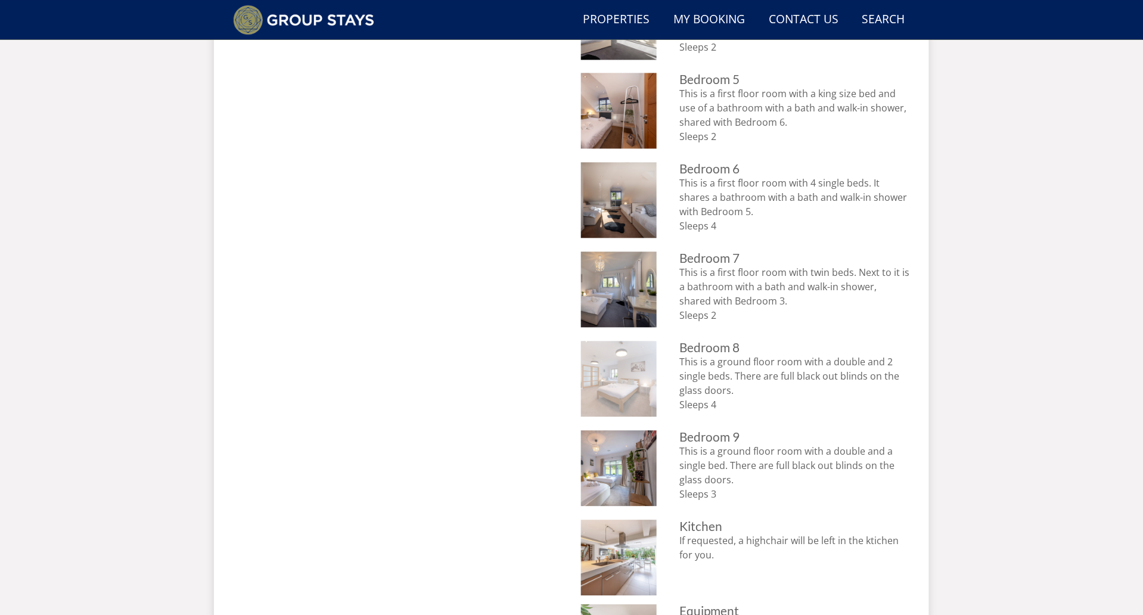
click at [621, 380] on img at bounding box center [619, 379] width 76 height 76
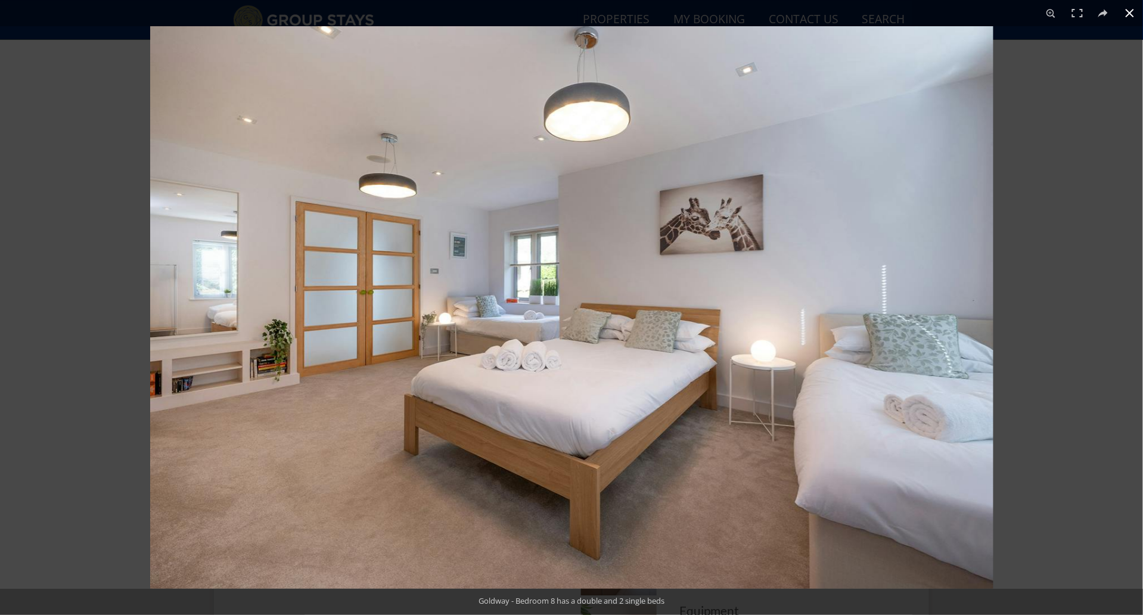
click at [1066, 284] on div at bounding box center [721, 333] width 1143 height 615
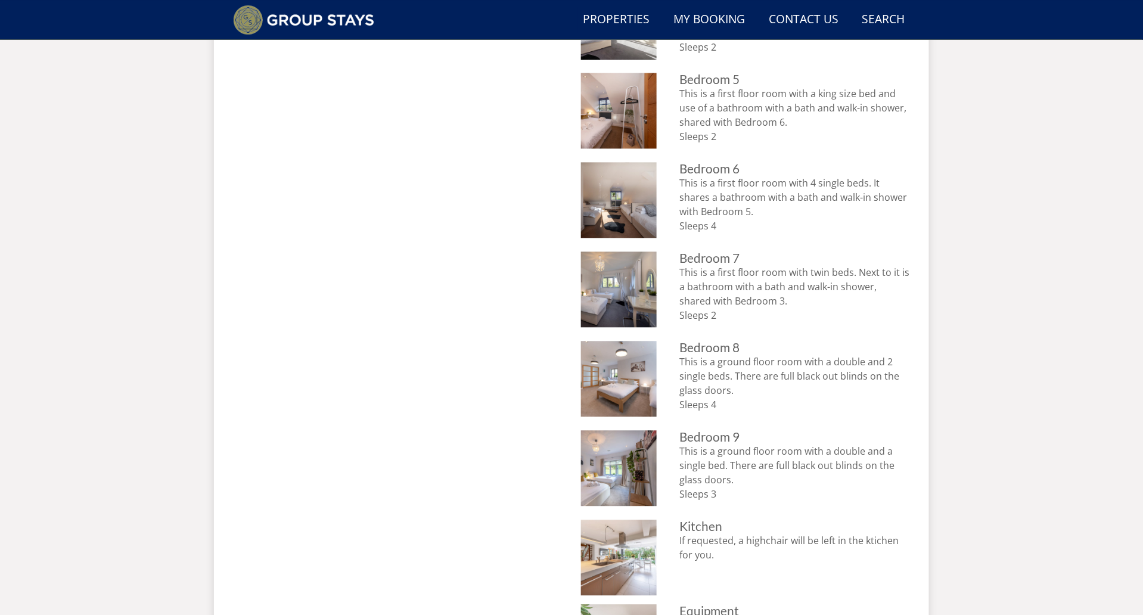
click at [570, 478] on div "Floor Plans Goldway - Ground Floor Goldway - Ground Floor Goldway - First Floor…" at bounding box center [571, 181] width 677 height 1016
click at [621, 466] on img at bounding box center [619, 468] width 76 height 76
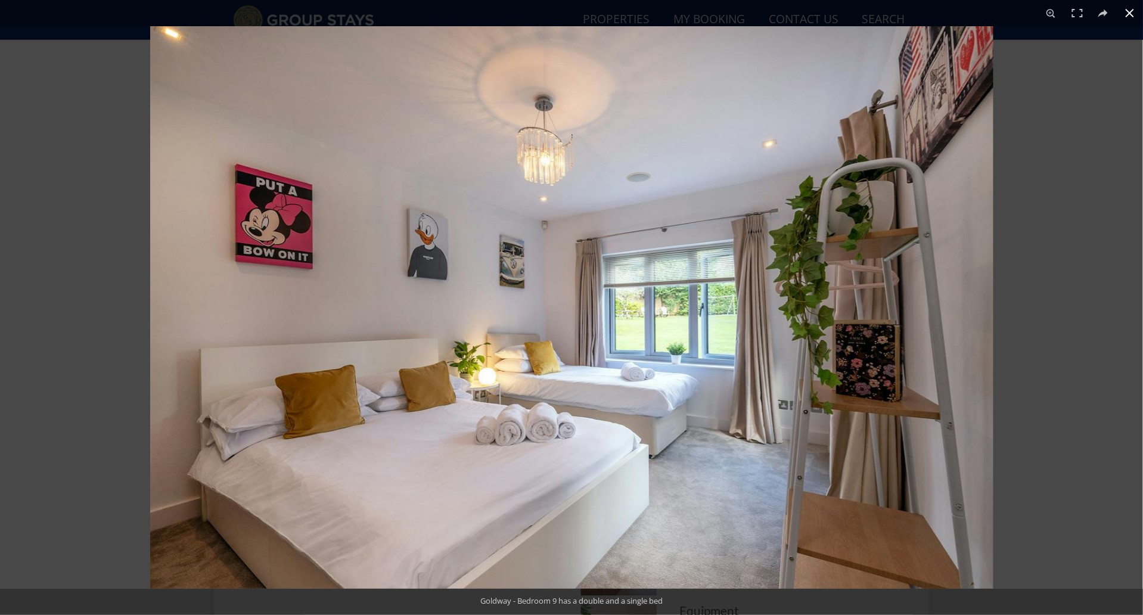
click at [1050, 266] on div at bounding box center [721, 333] width 1143 height 615
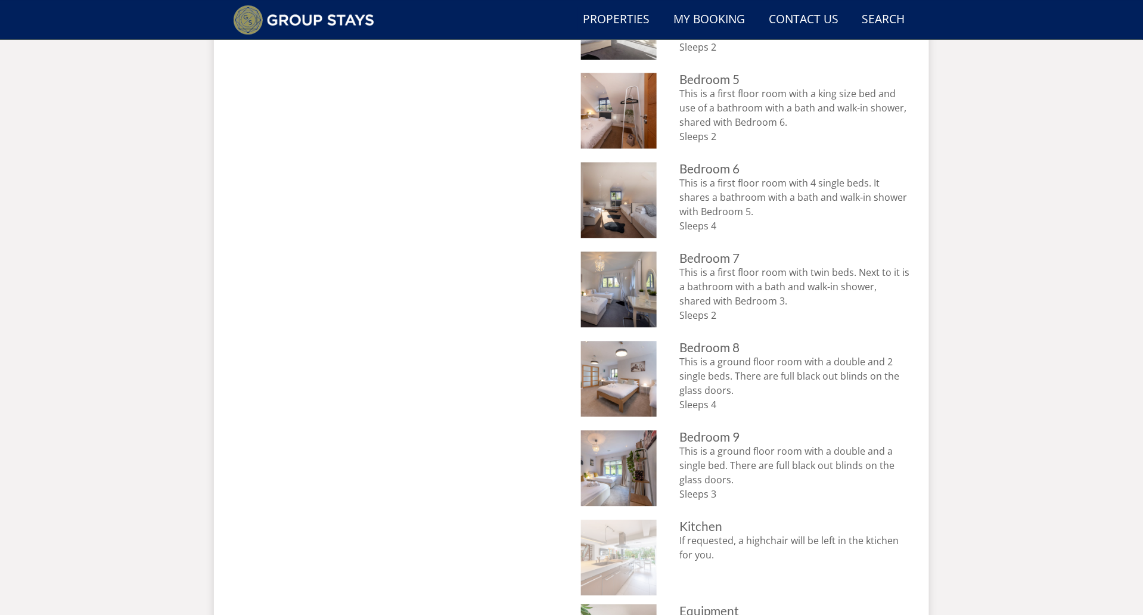
click at [625, 562] on img at bounding box center [619, 558] width 76 height 76
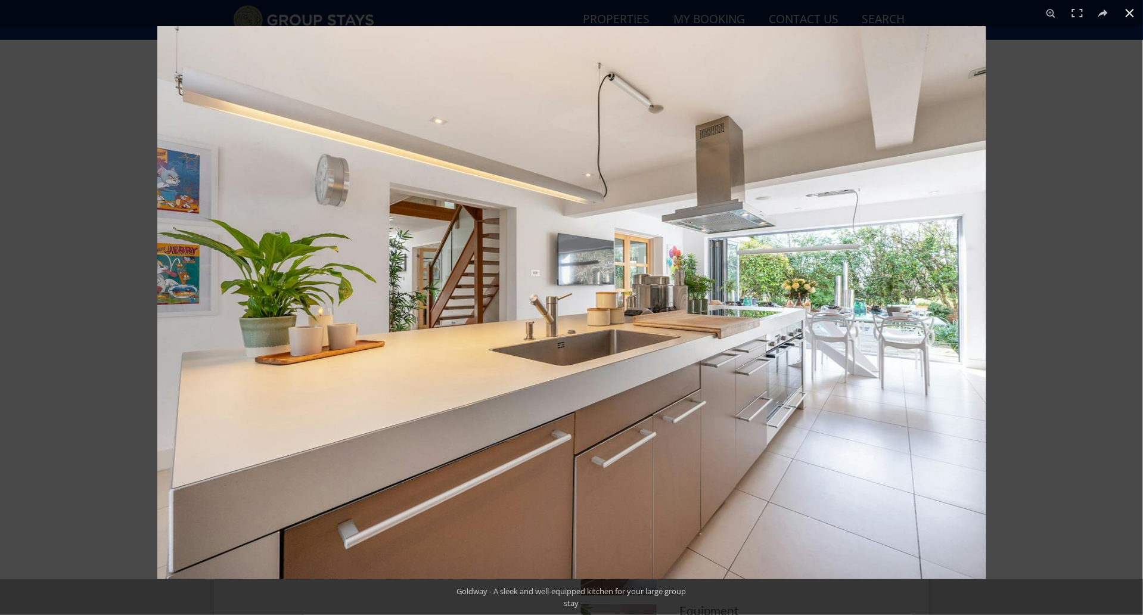
click at [1052, 311] on div at bounding box center [728, 333] width 1143 height 615
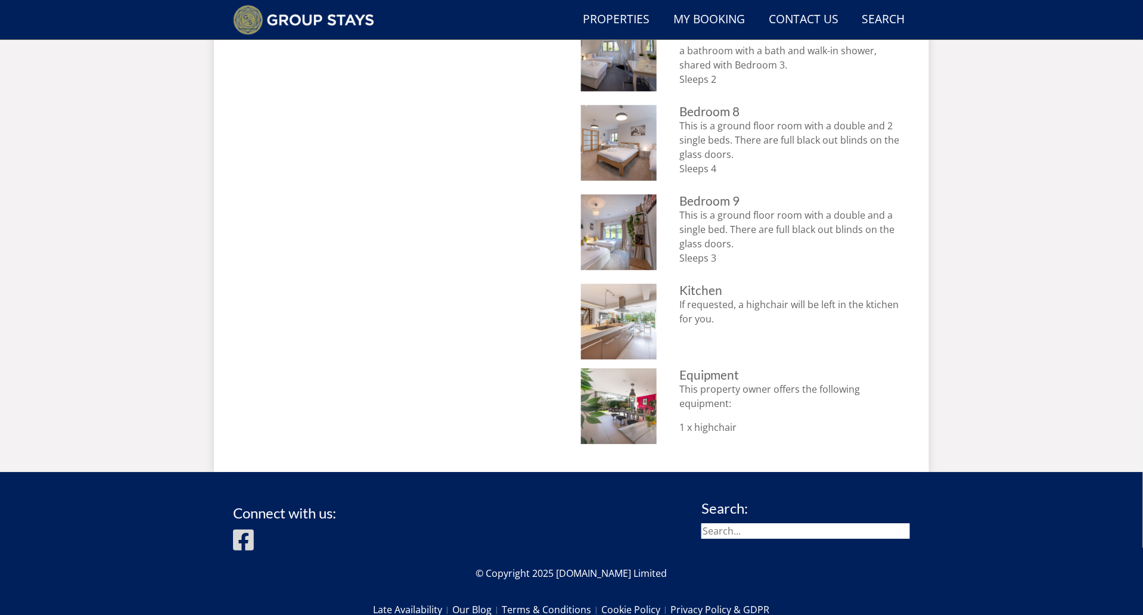
scroll to position [1133, 0]
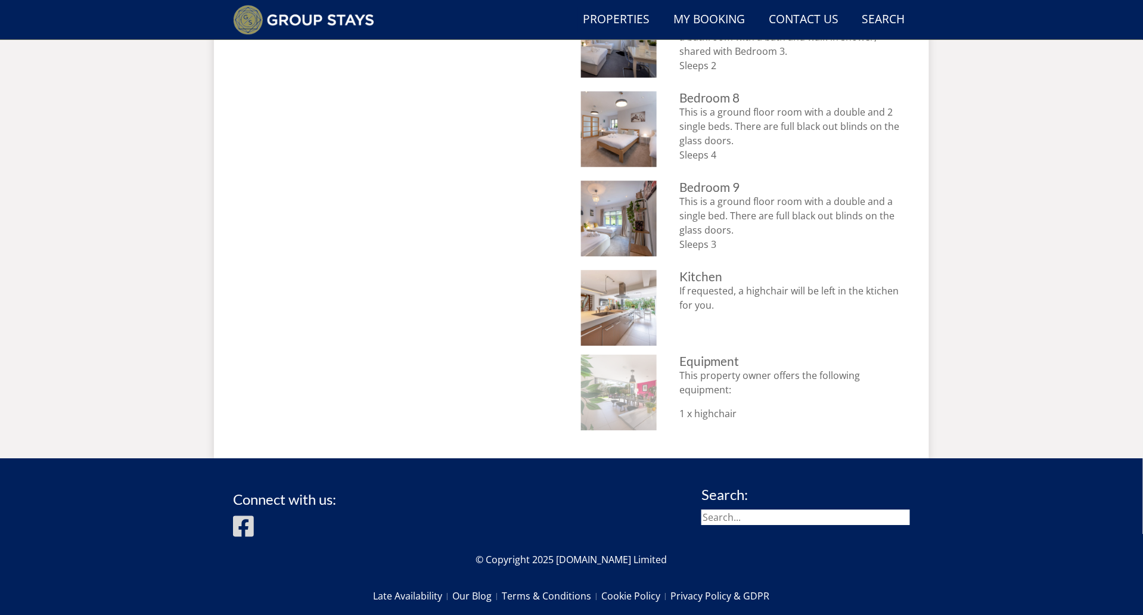
click at [635, 391] on img at bounding box center [619, 393] width 76 height 76
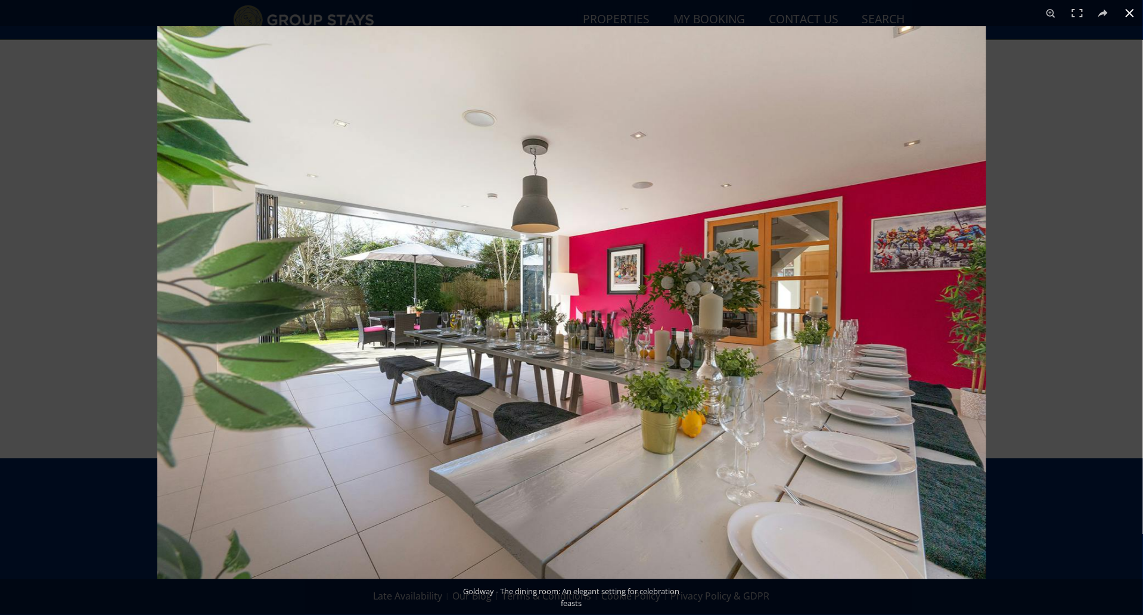
click at [1026, 236] on div at bounding box center [728, 333] width 1143 height 615
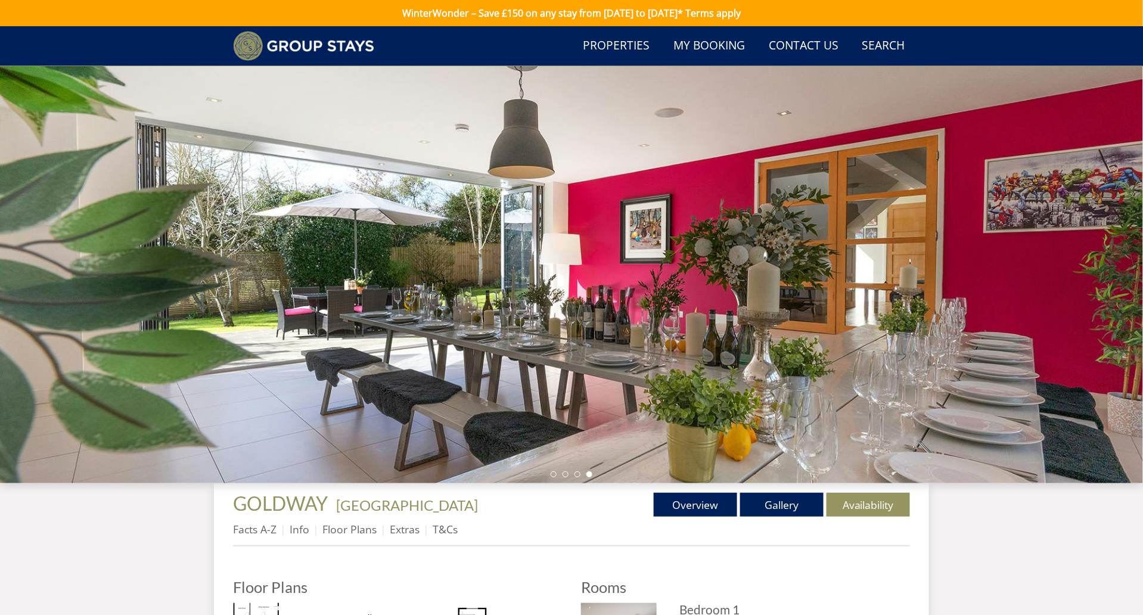
scroll to position [0, 0]
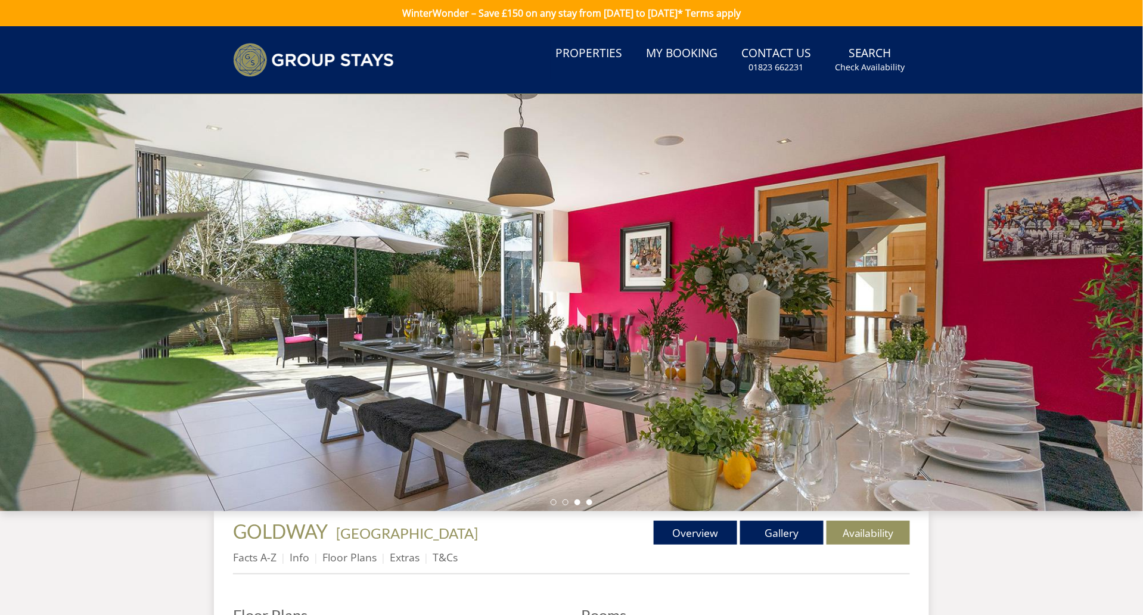
click at [576, 506] on li at bounding box center [578, 503] width 6 height 6
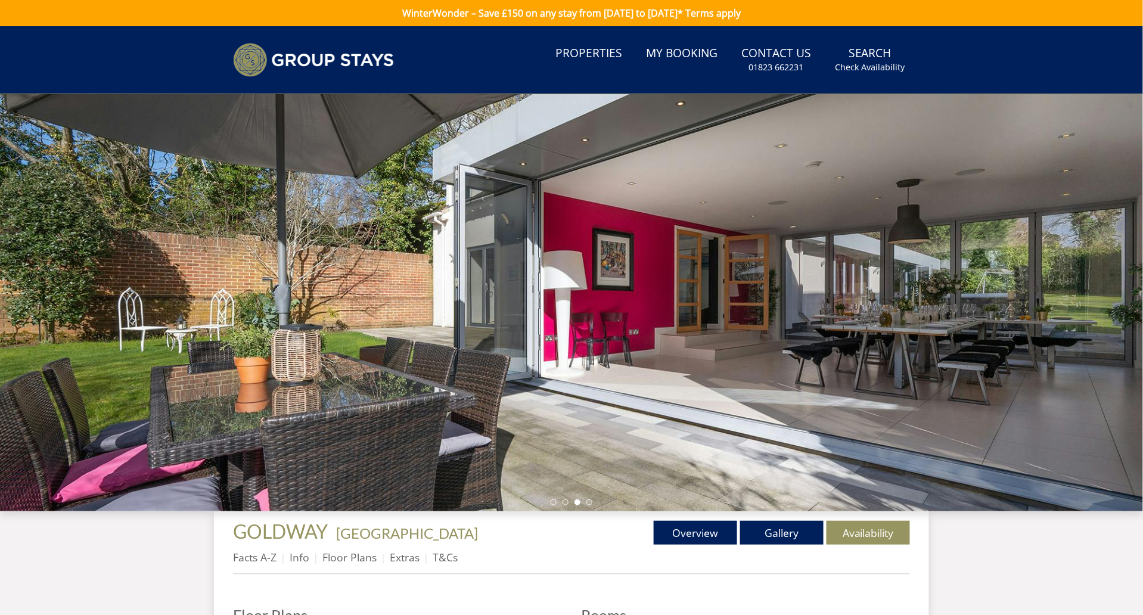
click at [563, 502] on ul at bounding box center [572, 503] width 42 height 6
click at [562, 502] on ul at bounding box center [572, 503] width 42 height 6
click at [564, 502] on li at bounding box center [566, 503] width 6 height 6
click at [346, 559] on link "Floor Plans" at bounding box center [350, 557] width 54 height 14
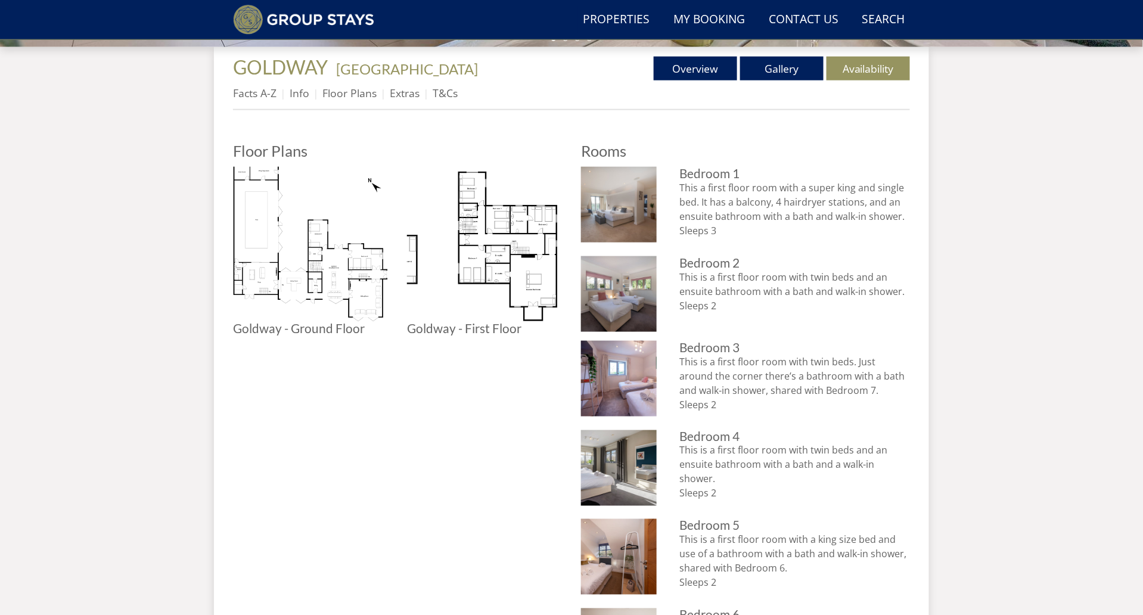
scroll to position [437, 0]
click at [346, 295] on img at bounding box center [310, 243] width 155 height 155
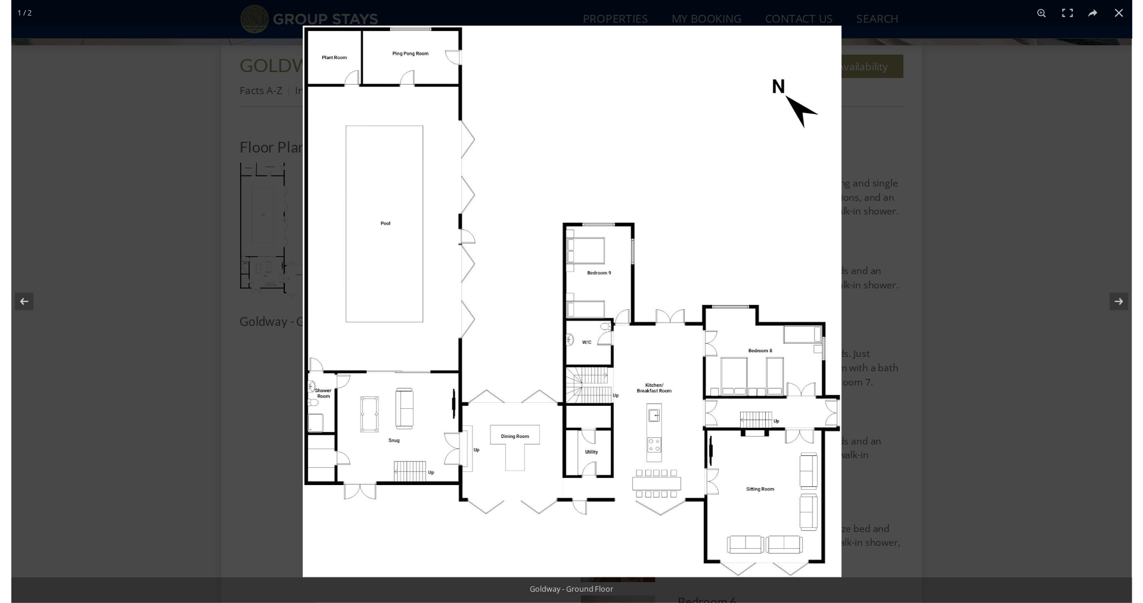
scroll to position [339, 0]
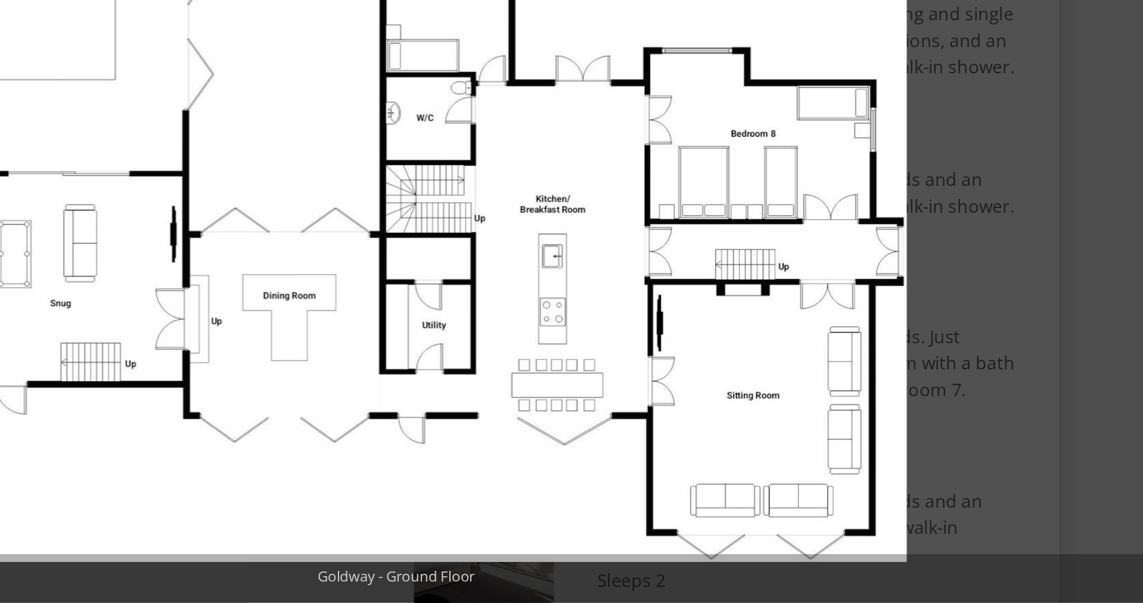
drag, startPoint x: 376, startPoint y: 224, endPoint x: 390, endPoint y: 204, distance: 24.7
click at [390, 204] on img at bounding box center [572, 299] width 550 height 563
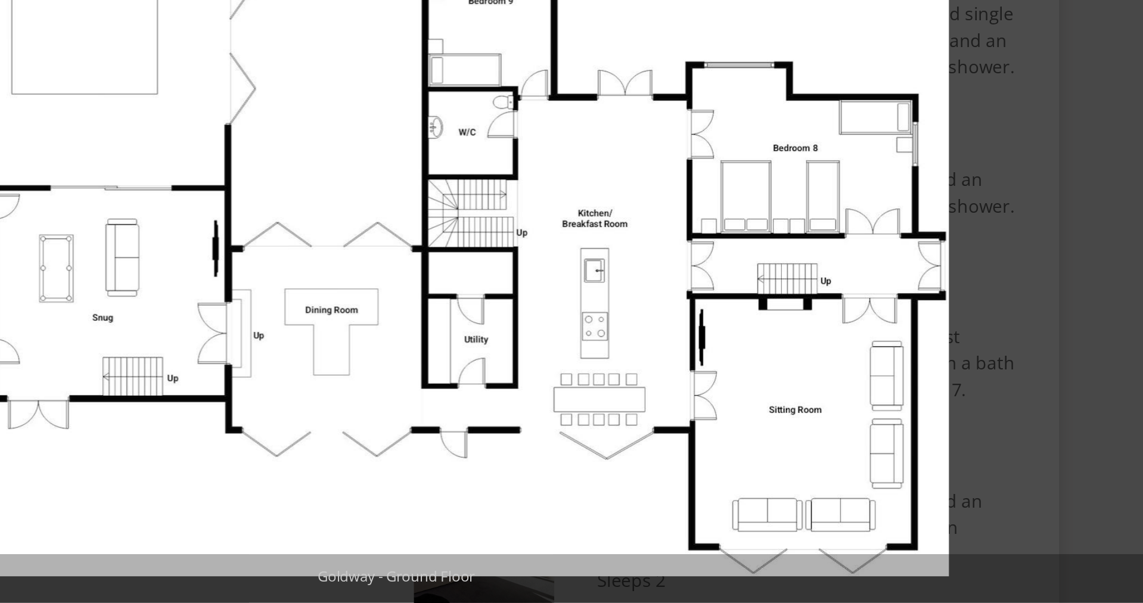
drag, startPoint x: 229, startPoint y: 100, endPoint x: 312, endPoint y: 135, distance: 90.3
click at [320, 135] on img at bounding box center [595, 307] width 550 height 563
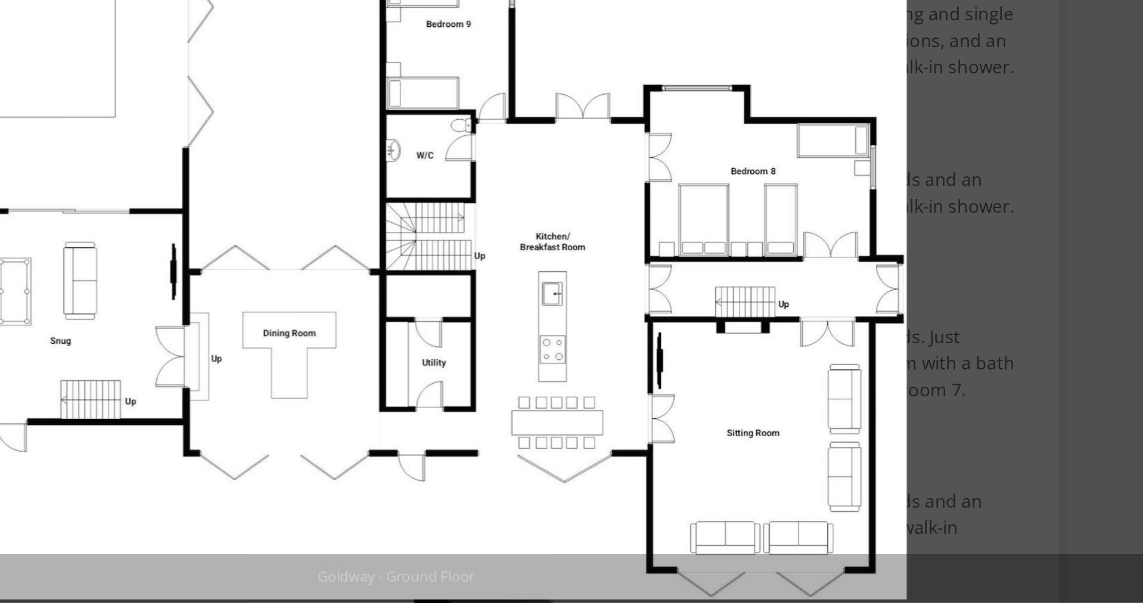
drag, startPoint x: 312, startPoint y: 133, endPoint x: 315, endPoint y: 196, distance: 63.3
click at [315, 195] on img at bounding box center [572, 320] width 550 height 563
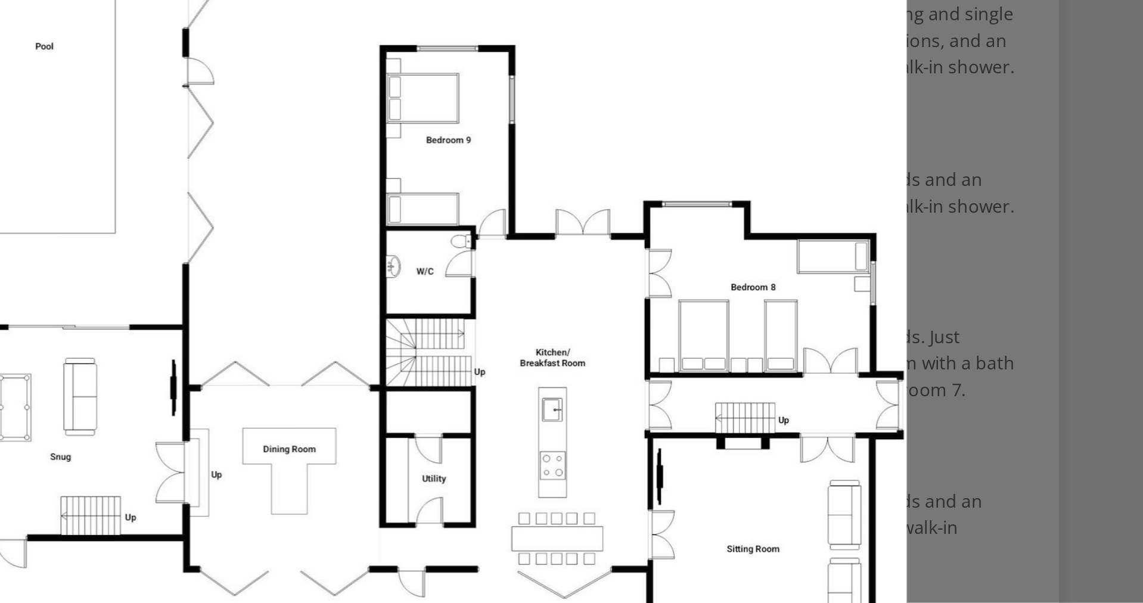
drag, startPoint x: 285, startPoint y: 107, endPoint x: 316, endPoint y: 196, distance: 94.1
click at [316, 196] on img at bounding box center [572, 382] width 550 height 563
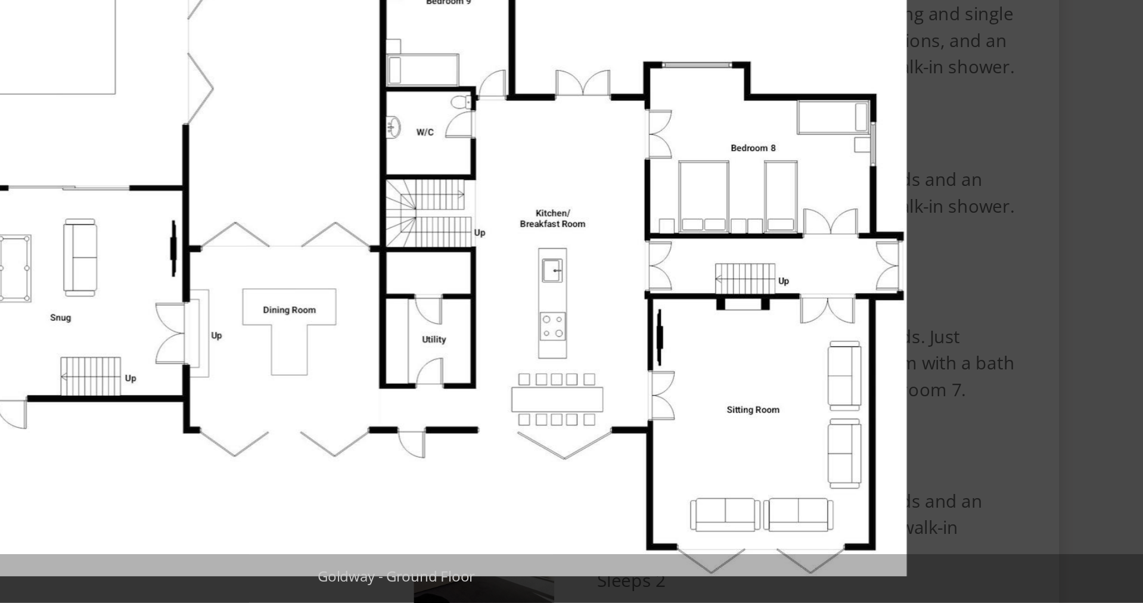
click at [546, 103] on div at bounding box center [868, 327] width 1143 height 603
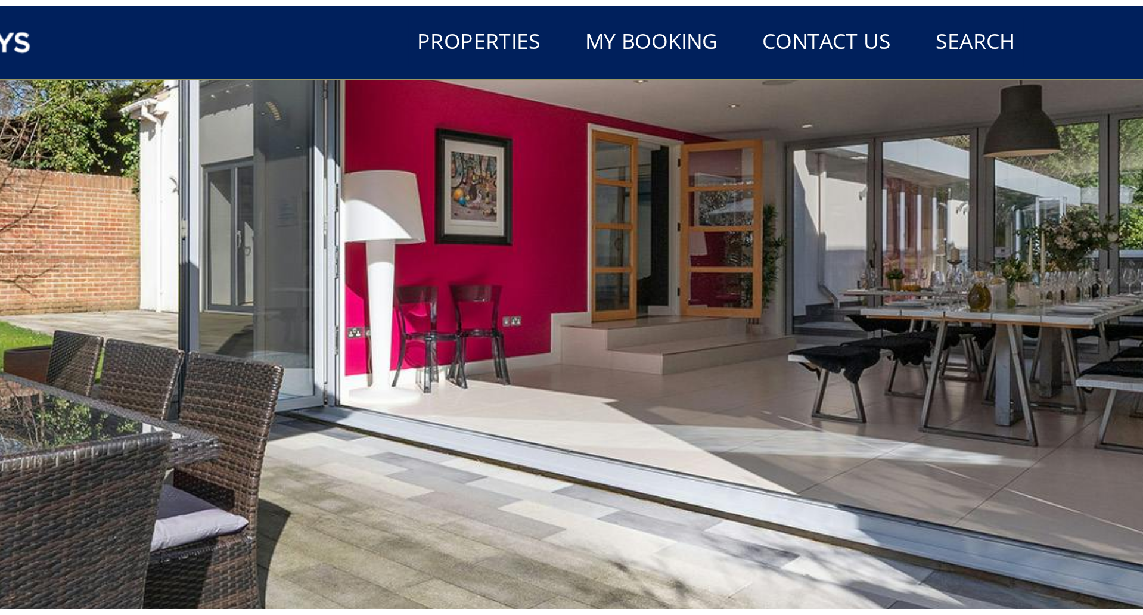
scroll to position [0, 0]
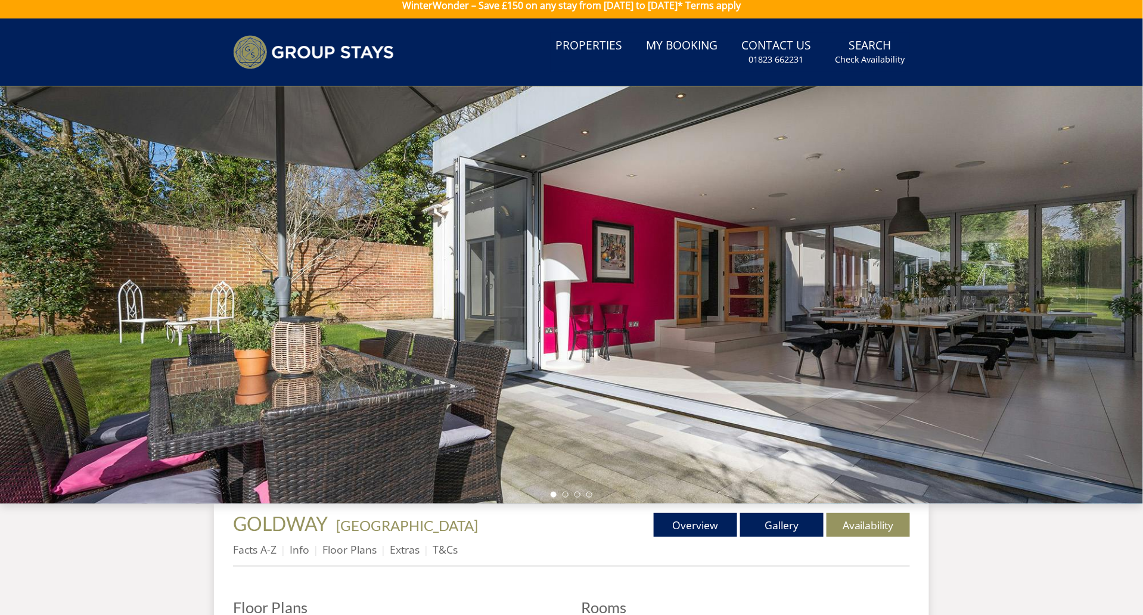
scroll to position [339, 0]
